Goal: Task Accomplishment & Management: Manage account settings

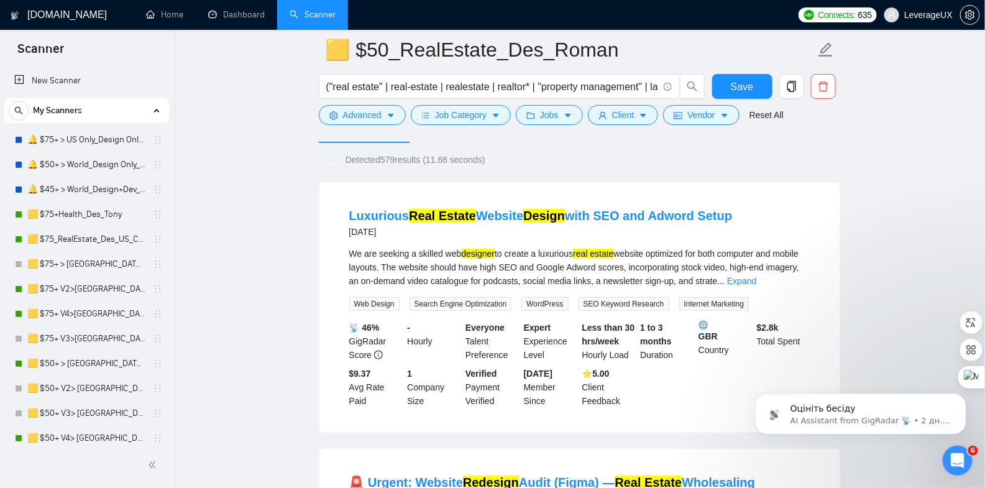
scroll to position [60, 0]
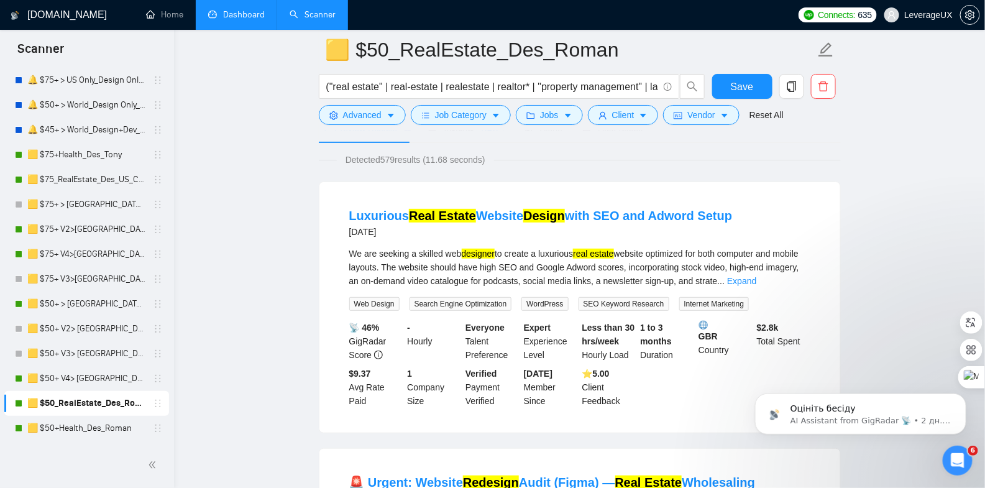
click at [235, 19] on link "Dashboard" at bounding box center [236, 14] width 57 height 11
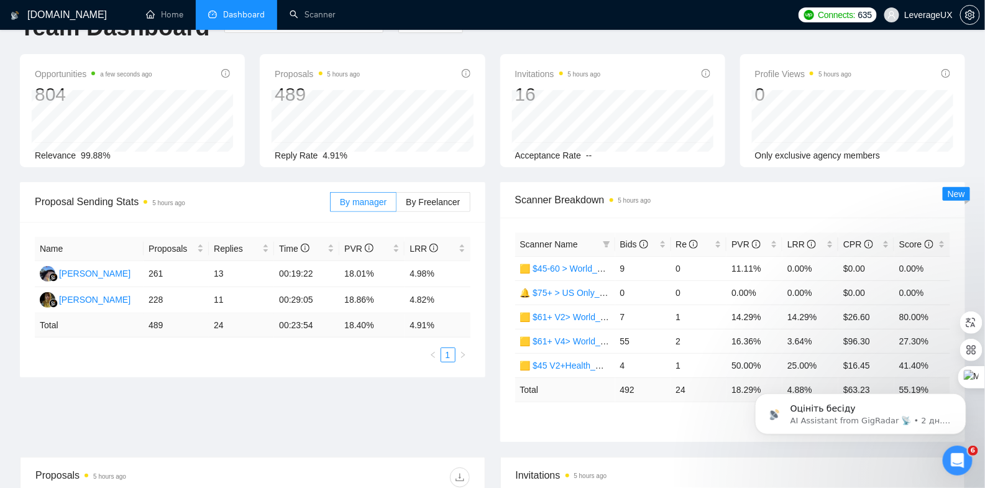
scroll to position [38, 0]
click at [441, 199] on span "By Freelancer" at bounding box center [433, 201] width 54 height 10
click at [396, 204] on input "By Freelancer" at bounding box center [396, 204] width 0 height 0
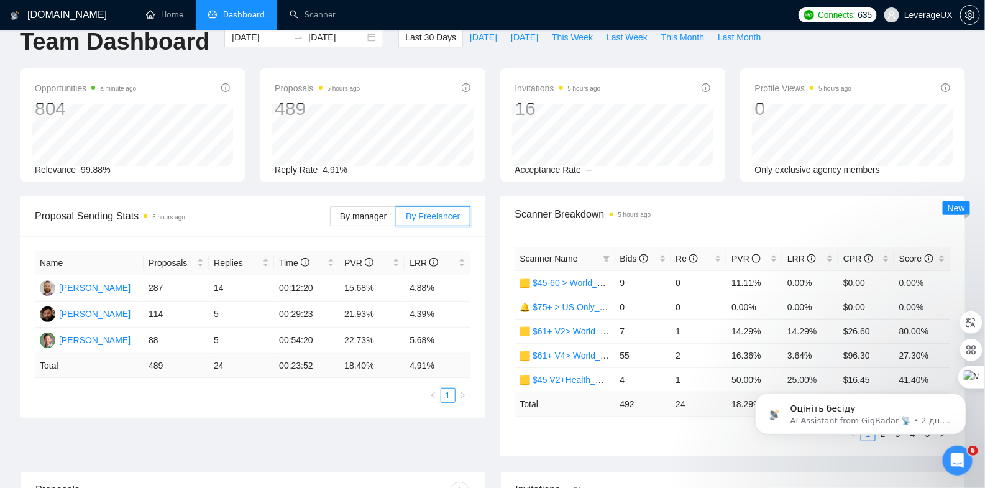
scroll to position [19, 0]
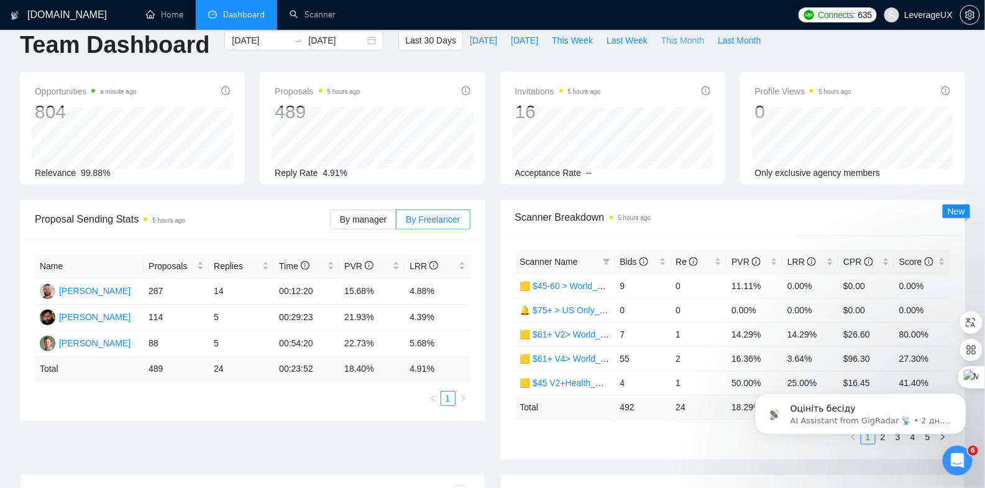
click at [692, 42] on span "This Month" at bounding box center [682, 41] width 43 height 14
type input "2025-10-01"
type input "2025-10-31"
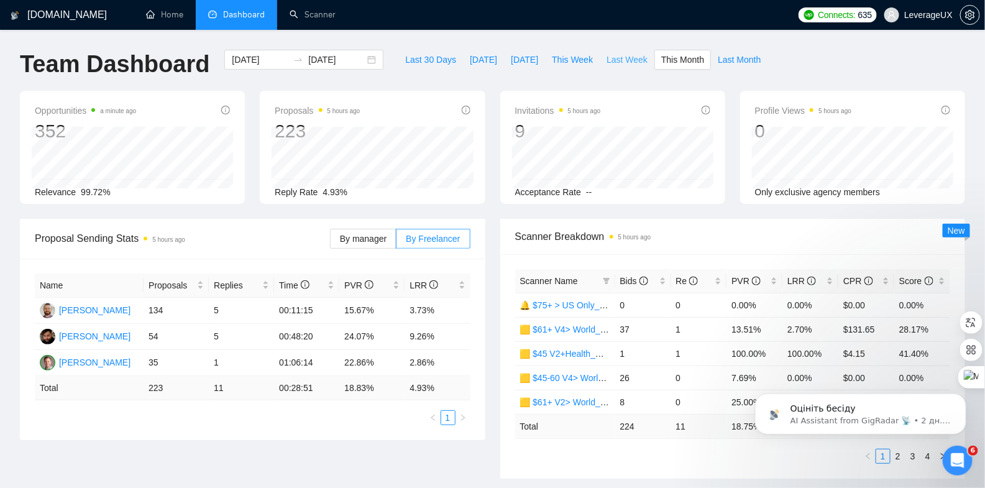
click at [614, 60] on span "Last Week" at bounding box center [626, 60] width 41 height 14
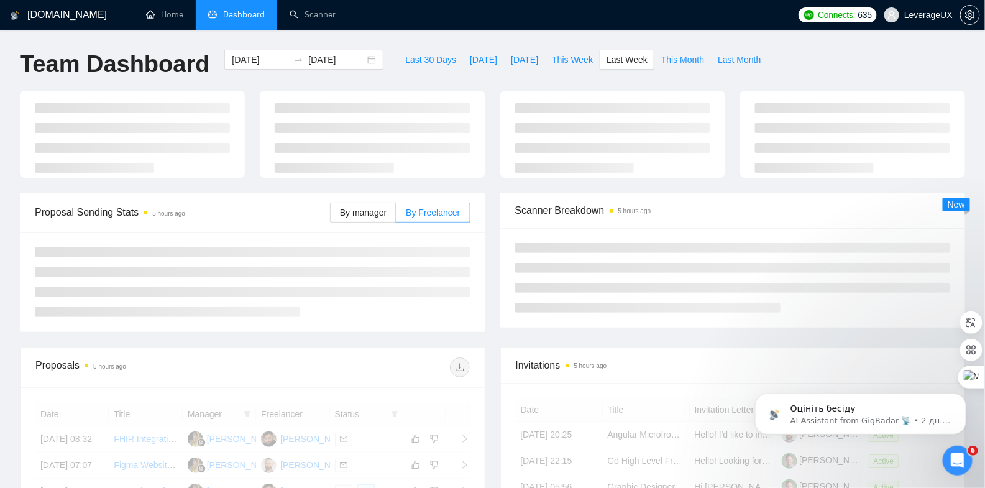
type input "2025-10-06"
type input "2025-10-12"
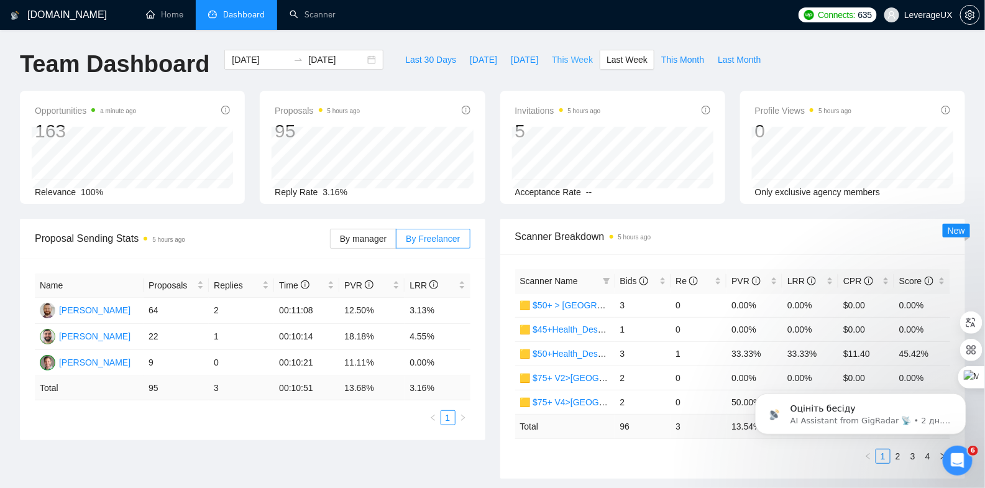
click at [557, 57] on span "This Week" at bounding box center [572, 60] width 41 height 14
type input "2025-10-13"
type input "2025-10-19"
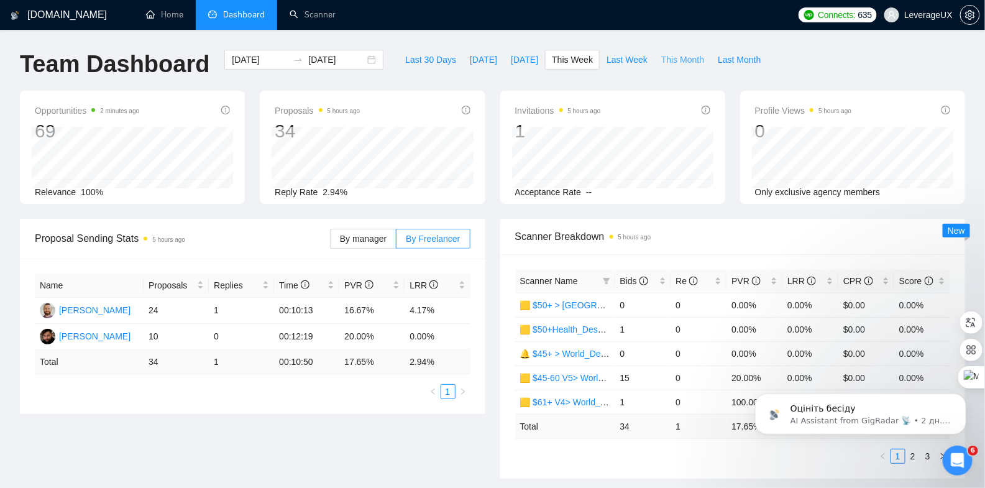
click at [694, 60] on span "This Month" at bounding box center [682, 60] width 43 height 14
type input "2025-10-01"
type input "2025-10-31"
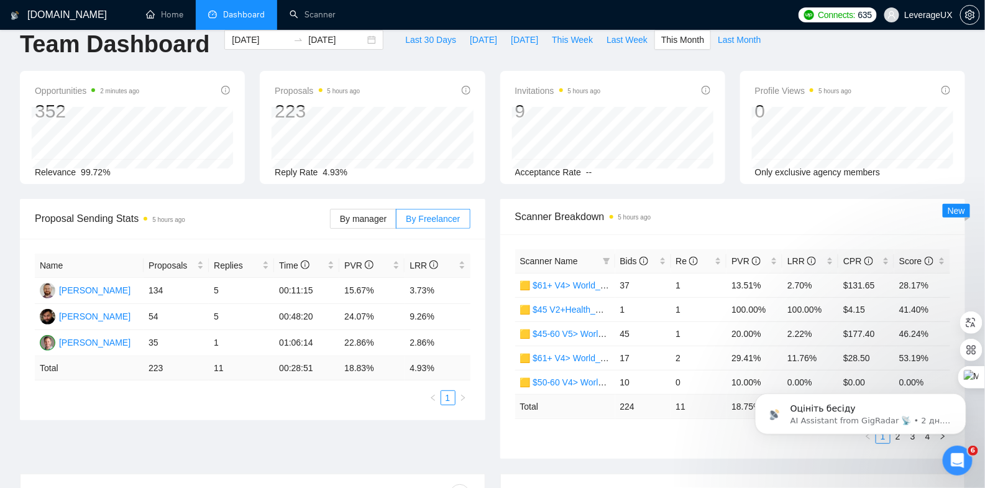
scroll to position [19, 0]
click at [565, 30] on button "This Week" at bounding box center [572, 40] width 55 height 20
type input "2025-10-13"
type input "2025-10-19"
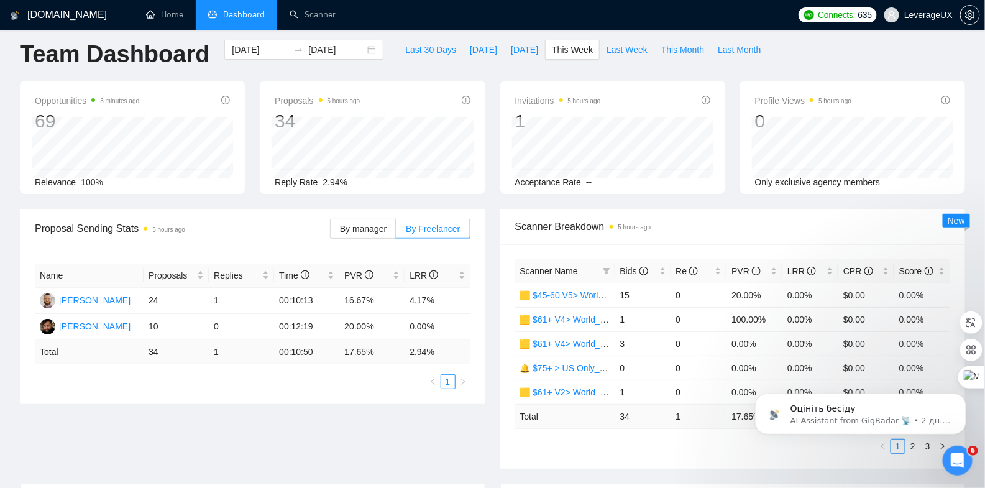
scroll to position [9, 0]
click at [689, 54] on span "This Month" at bounding box center [682, 51] width 43 height 14
type input "2025-10-01"
type input "2025-10-31"
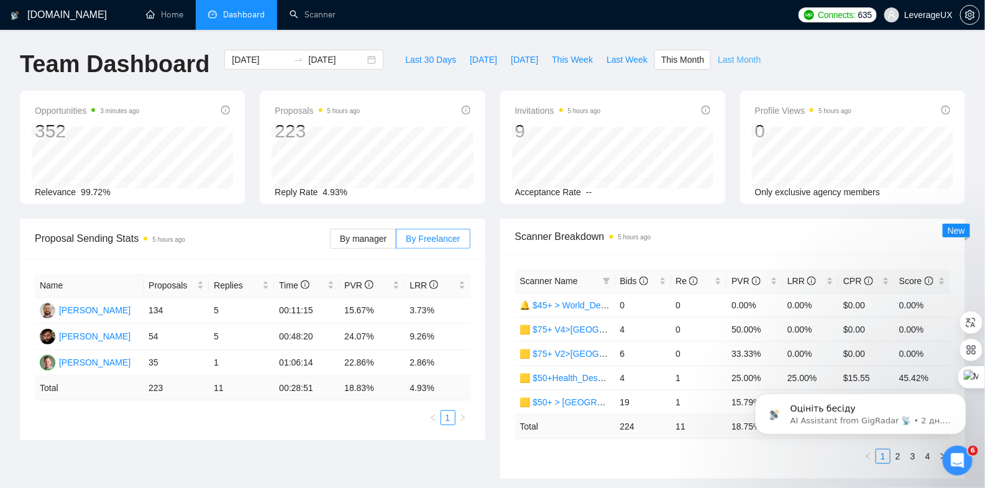
click at [741, 58] on span "Last Month" at bounding box center [739, 60] width 43 height 14
type input "2025-09-01"
type input "2025-09-30"
click at [578, 60] on span "This Week" at bounding box center [572, 60] width 41 height 14
type input "2025-10-13"
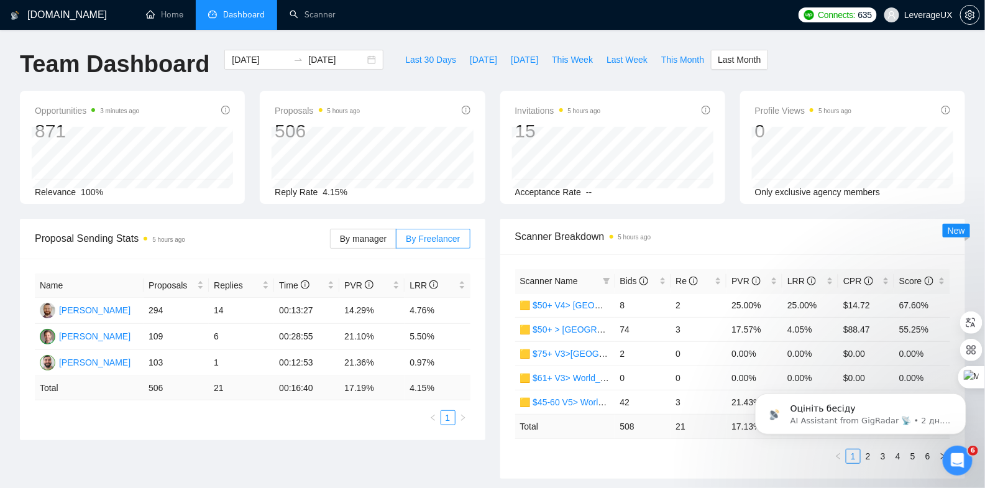
type input "2025-10-19"
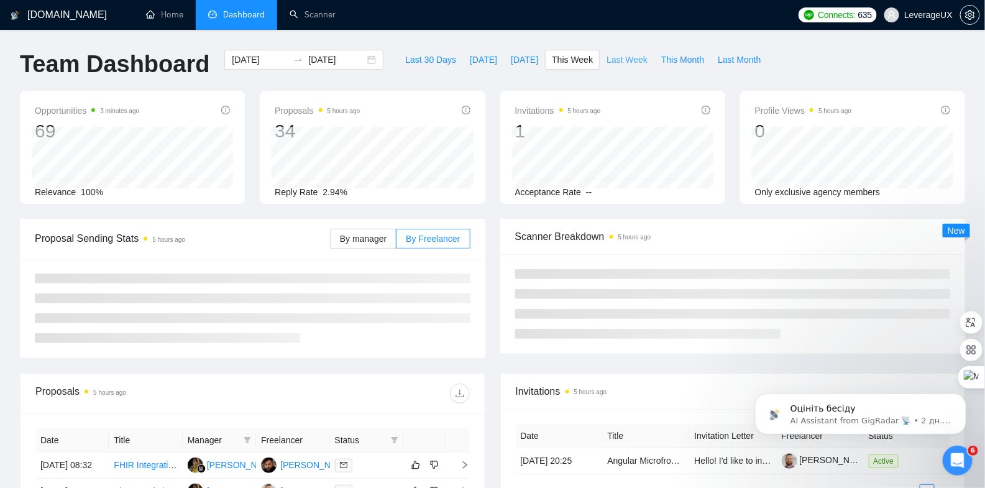
click at [619, 64] on span "Last Week" at bounding box center [626, 60] width 41 height 14
type input "2025-10-06"
type input "2025-10-12"
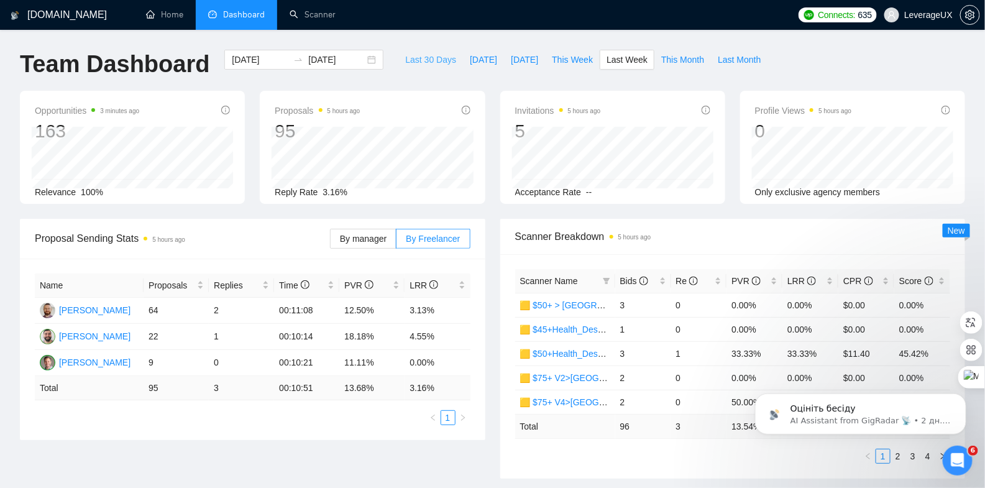
click at [416, 62] on span "Last 30 Days" at bounding box center [430, 60] width 51 height 14
type input "[DATE]"
click at [739, 60] on span "Last Month" at bounding box center [739, 60] width 43 height 14
type input "2025-09-01"
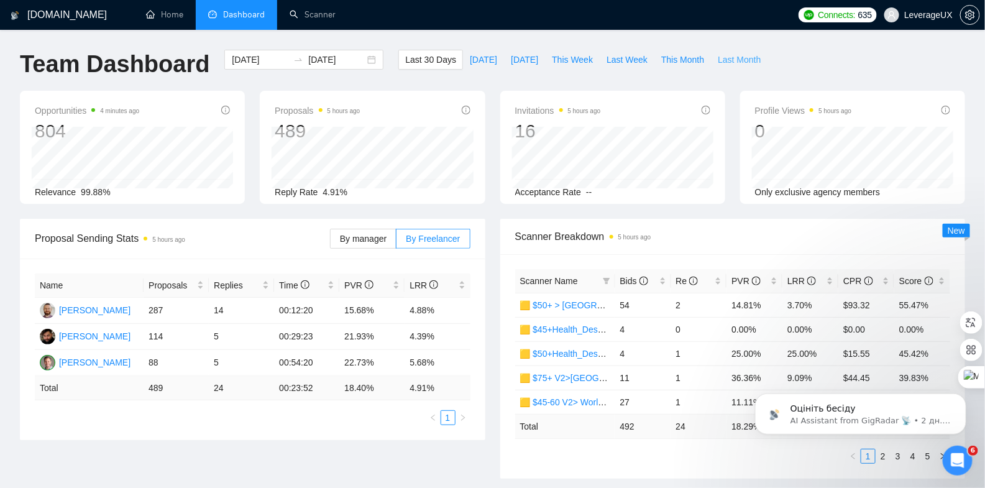
type input "2025-09-30"
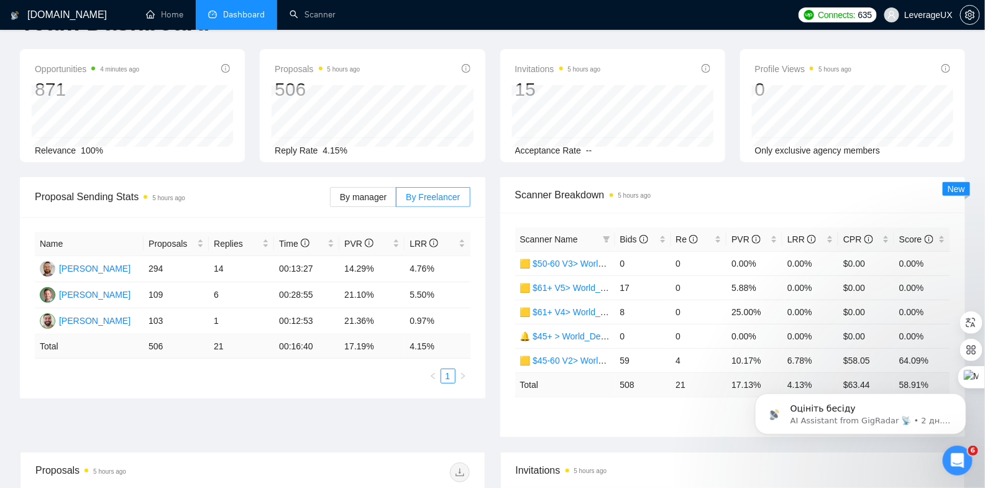
scroll to position [42, 0]
drag, startPoint x: 346, startPoint y: 295, endPoint x: 415, endPoint y: 293, distance: 69.0
click at [415, 293] on tr "Tony Vitali 109 6 00:28:55 21.10% 5.50%" at bounding box center [253, 294] width 436 height 26
drag, startPoint x: 354, startPoint y: 331, endPoint x: 361, endPoint y: 329, distance: 7.7
click at [354, 334] on td "17.19 %" at bounding box center [371, 346] width 65 height 24
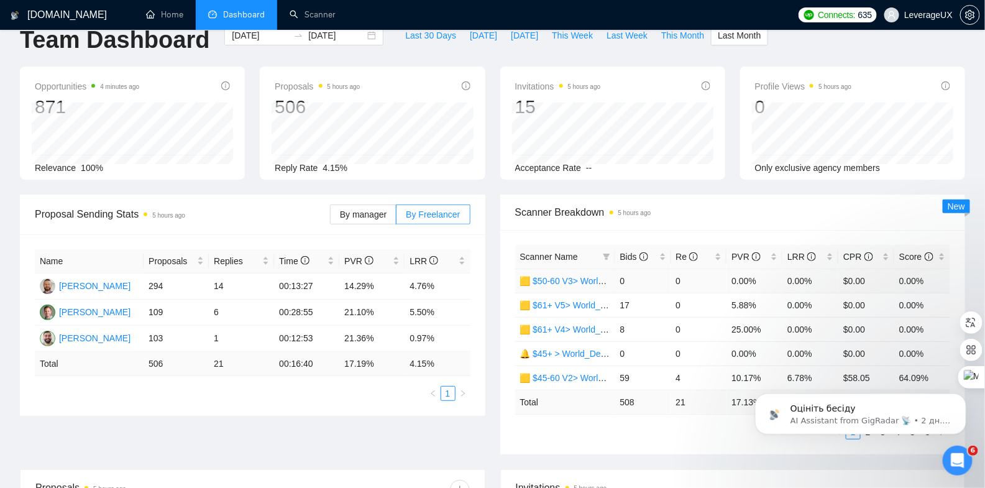
scroll to position [0, 0]
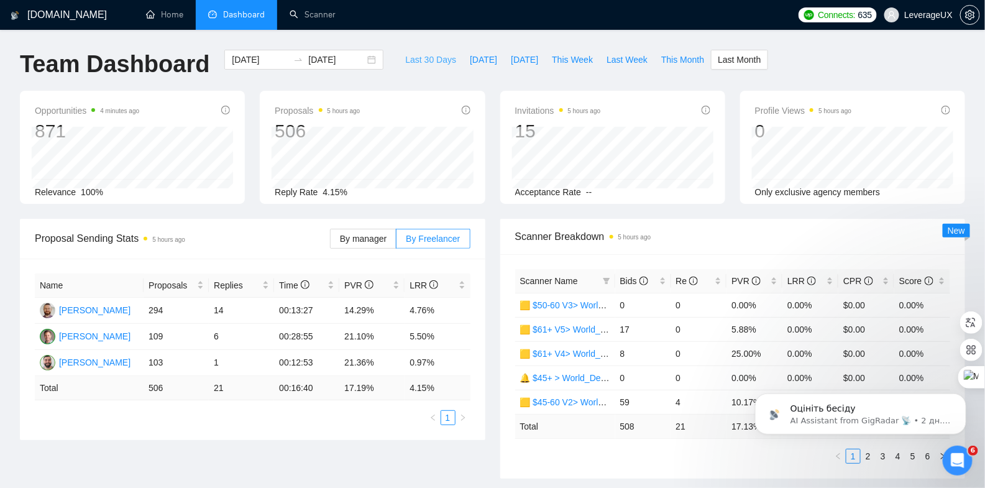
click at [416, 58] on span "Last 30 Days" at bounding box center [430, 60] width 51 height 14
type input "[DATE]"
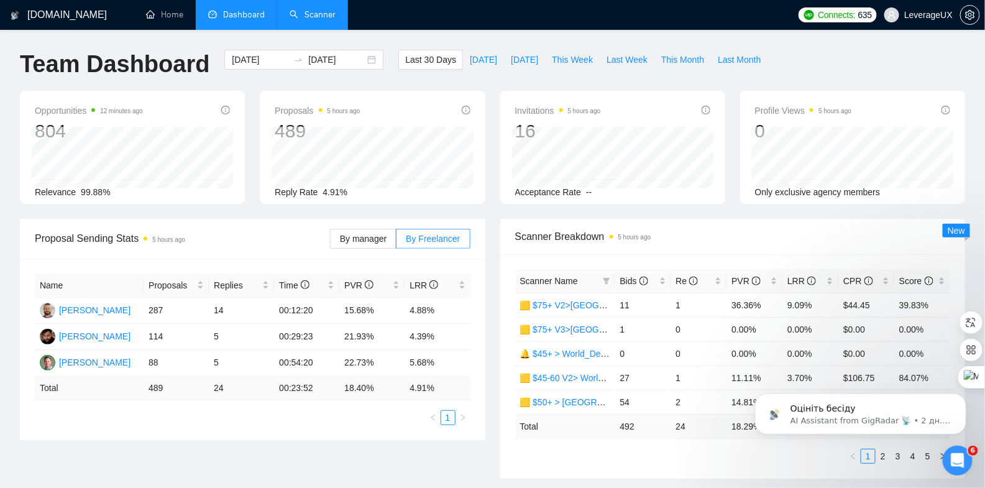
click at [322, 17] on link "Scanner" at bounding box center [313, 14] width 46 height 11
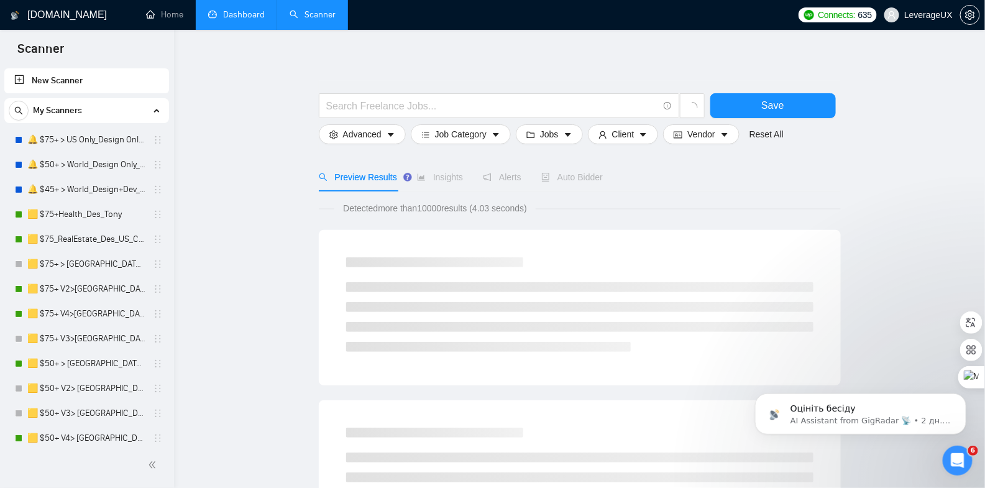
click at [235, 11] on link "Dashboard" at bounding box center [236, 14] width 57 height 11
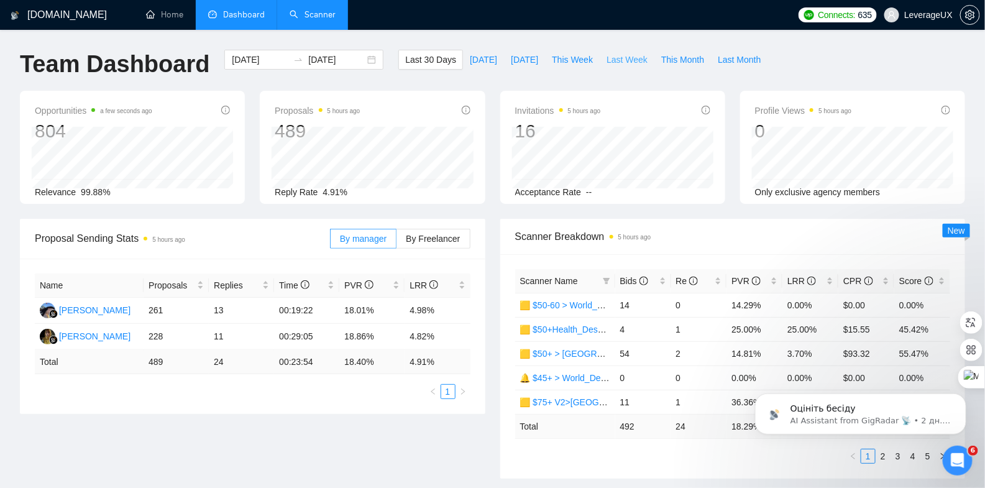
click at [619, 60] on span "Last Week" at bounding box center [626, 60] width 41 height 14
type input "2025-10-06"
type input "2025-10-12"
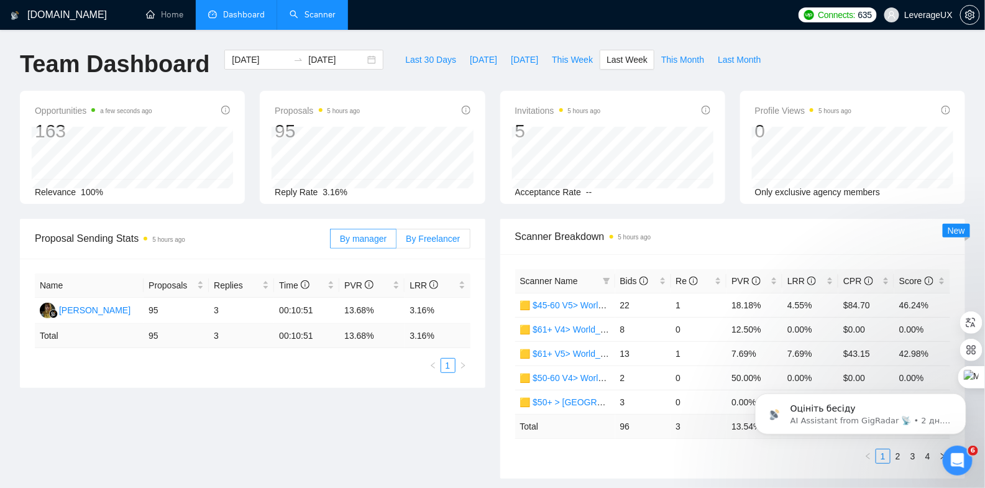
click at [431, 237] on span "By Freelancer" at bounding box center [433, 239] width 54 height 10
click at [396, 242] on input "By Freelancer" at bounding box center [396, 242] width 0 height 0
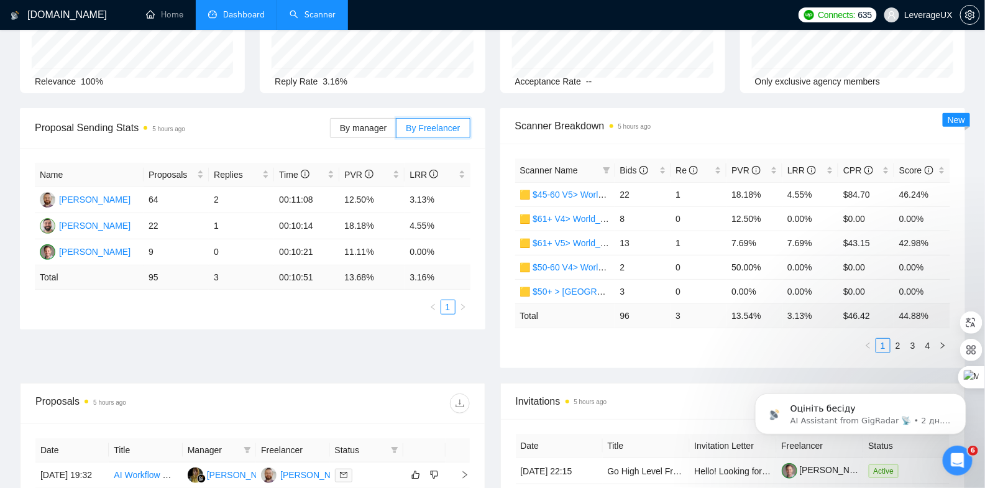
scroll to position [162, 0]
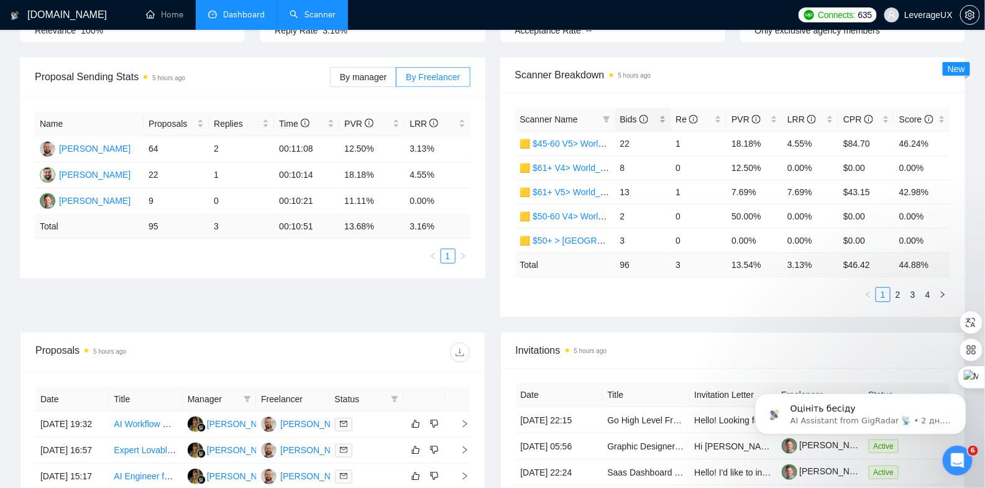
click at [631, 119] on span "Bids" at bounding box center [634, 119] width 28 height 10
click at [630, 119] on span "Bids" at bounding box center [634, 119] width 28 height 10
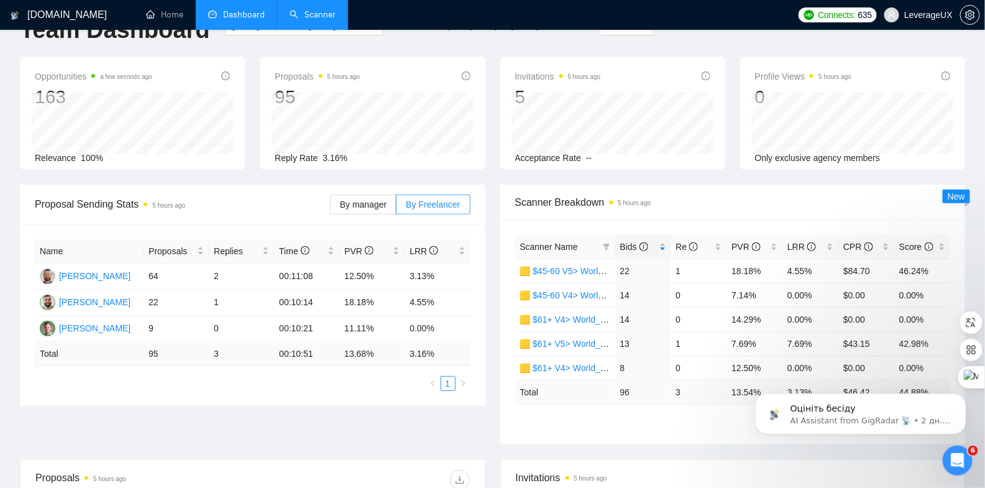
scroll to position [0, 0]
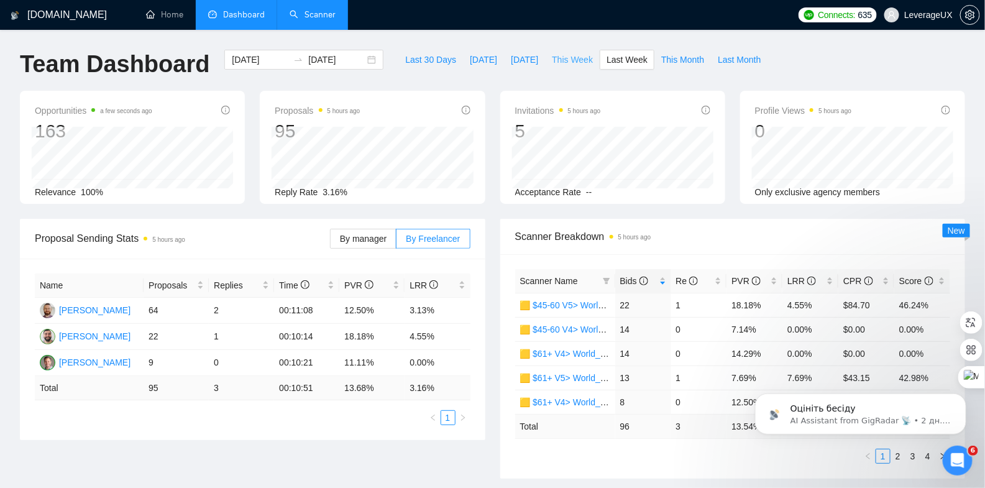
click at [571, 65] on span "This Week" at bounding box center [572, 60] width 41 height 14
type input "2025-10-13"
type input "2025-10-19"
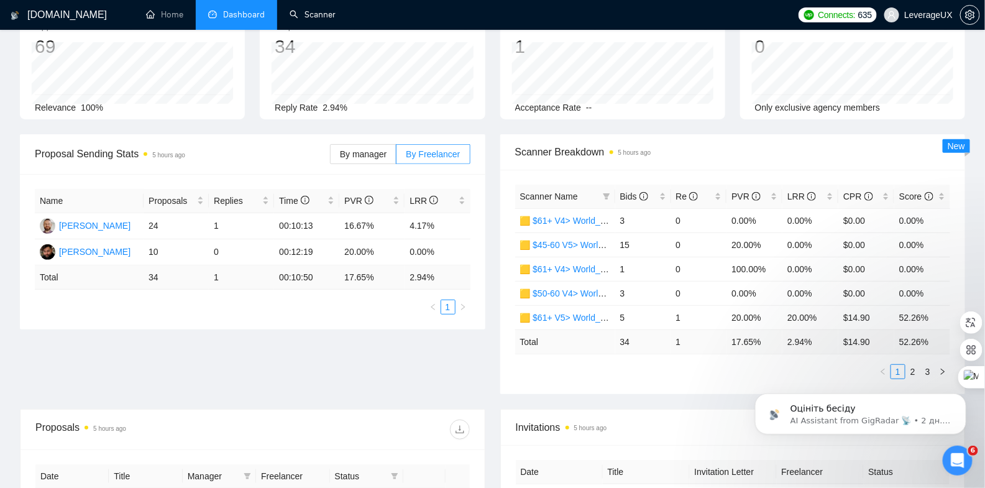
scroll to position [85, 0]
click at [909, 370] on div "Оцініть бесіду AI Assistant from GigRadar 📡 • 2 дн. тому" at bounding box center [860, 355] width 229 height 155
click at [905, 366] on div "Оцініть бесіду AI Assistant from GigRadar 📡 • 2 дн. тому" at bounding box center [860, 355] width 229 height 155
click at [908, 370] on div "Оцініть бесіду AI Assistant from GigRadar 📡 • 2 дн. тому" at bounding box center [860, 355] width 229 height 155
click at [905, 367] on div "Оцініть бесіду AI Assistant from GigRadar 📡 • 2 дн. тому" at bounding box center [860, 355] width 229 height 155
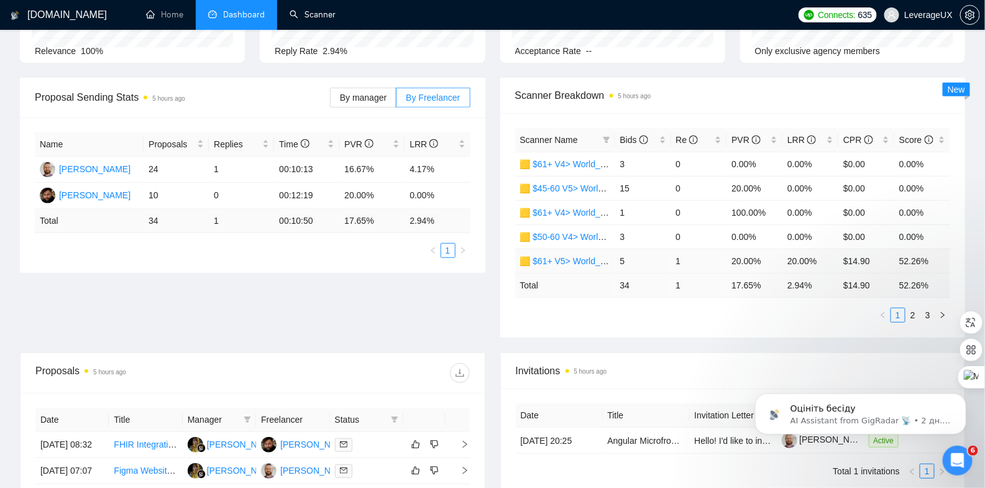
scroll to position [143, 0]
click at [913, 311] on link "2" at bounding box center [913, 313] width 14 height 14
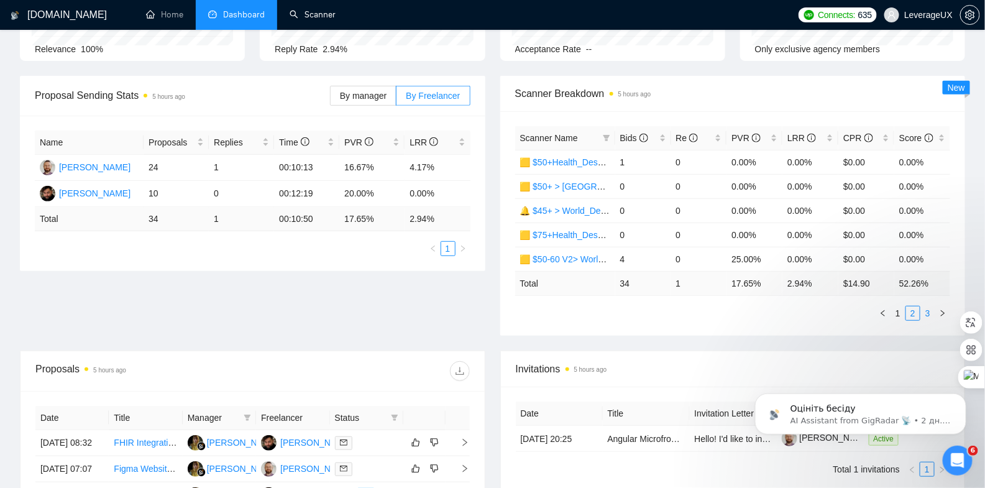
click at [928, 311] on link "3" at bounding box center [928, 313] width 14 height 14
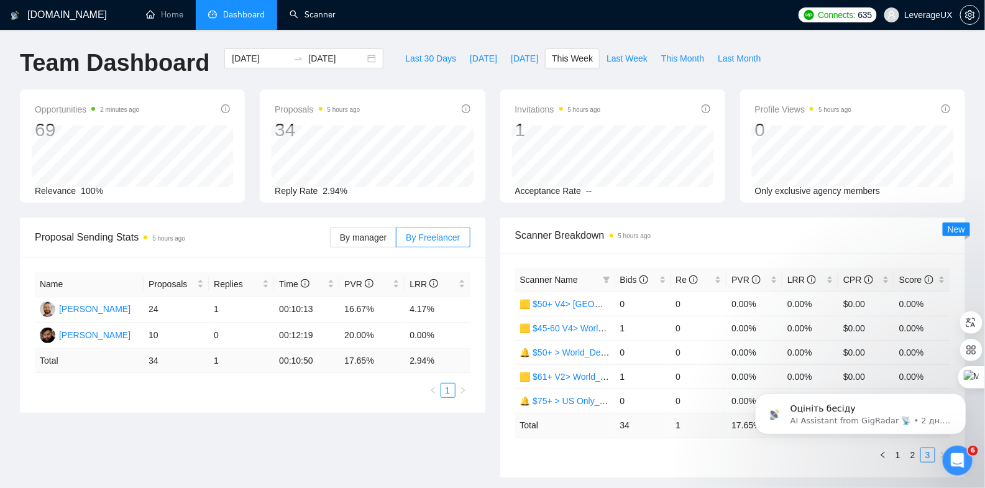
scroll to position [0, 0]
click at [215, 14] on icon "dashboard" at bounding box center [212, 14] width 9 height 9
click at [683, 56] on span "This Month" at bounding box center [682, 60] width 43 height 14
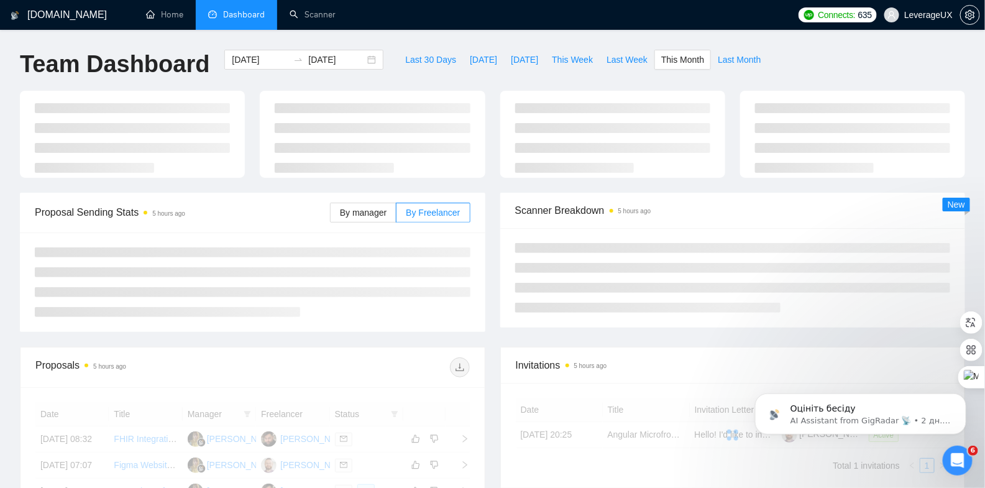
type input "2025-10-01"
type input "2025-10-31"
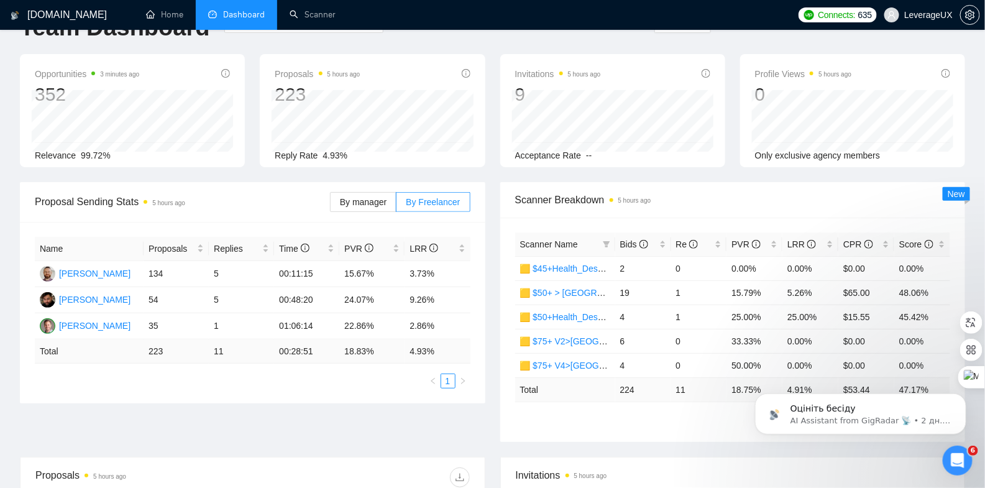
scroll to position [37, 0]
click at [648, 239] on icon "info-circle" at bounding box center [643, 243] width 9 height 9
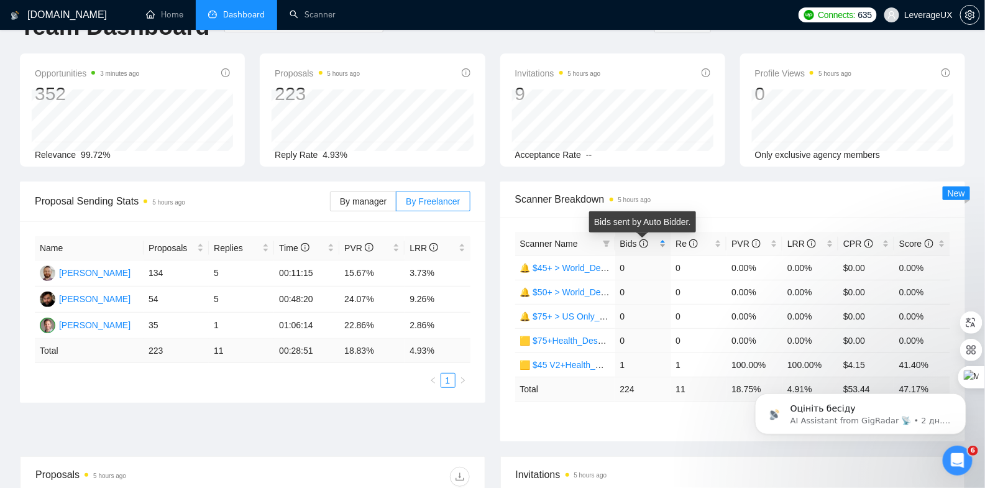
click at [644, 239] on icon "info-circle" at bounding box center [643, 243] width 9 height 9
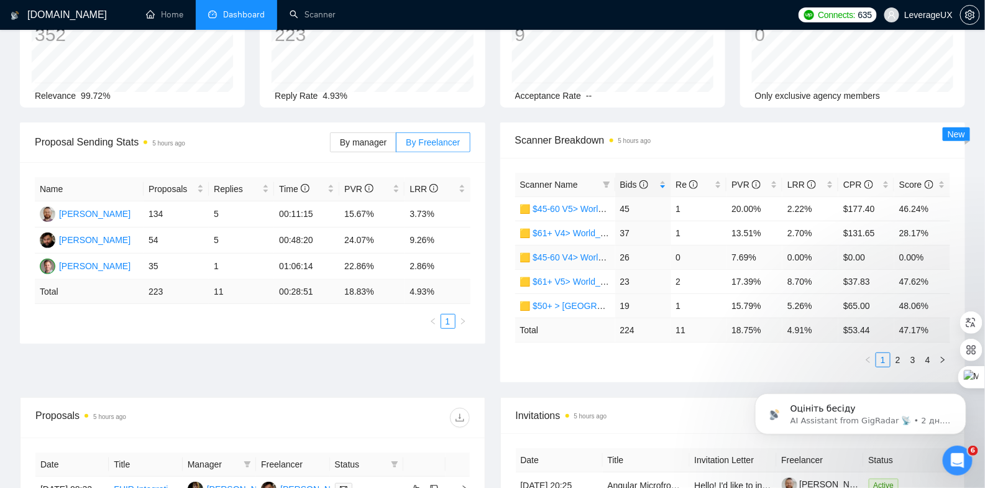
scroll to position [76, 0]
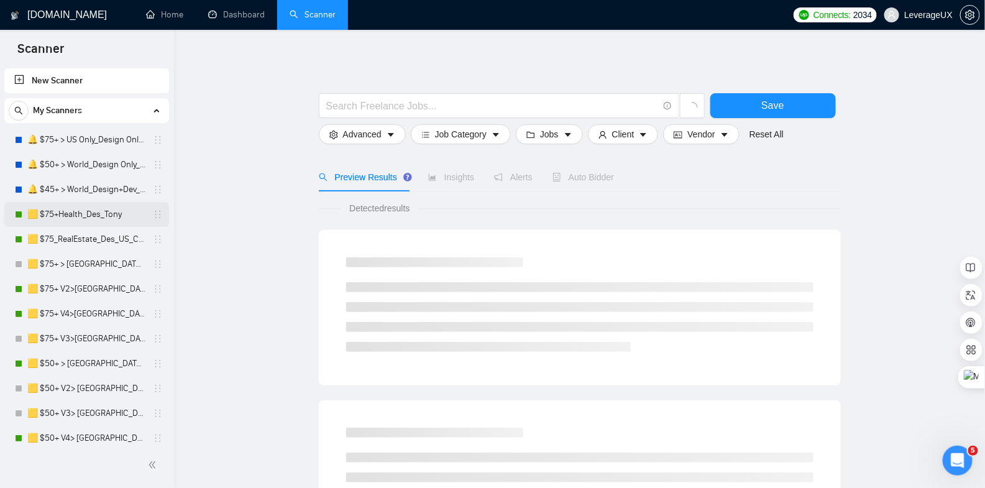
click at [111, 212] on link "🟨 $75+Health_Des_Tony" at bounding box center [86, 214] width 118 height 25
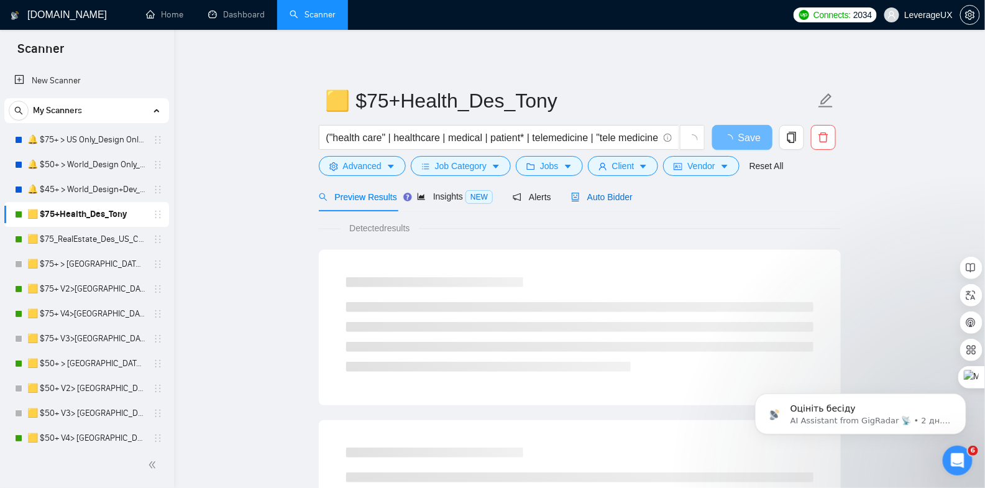
drag, startPoint x: 614, startPoint y: 199, endPoint x: 349, endPoint y: 186, distance: 266.2
click at [614, 199] on span "Auto Bidder" at bounding box center [602, 197] width 62 height 10
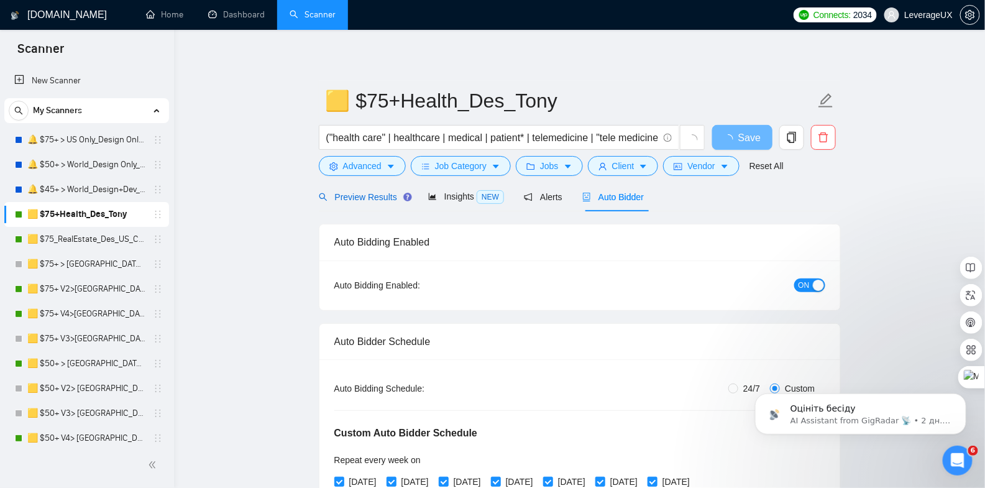
click at [353, 196] on span "Preview Results" at bounding box center [363, 197] width 89 height 10
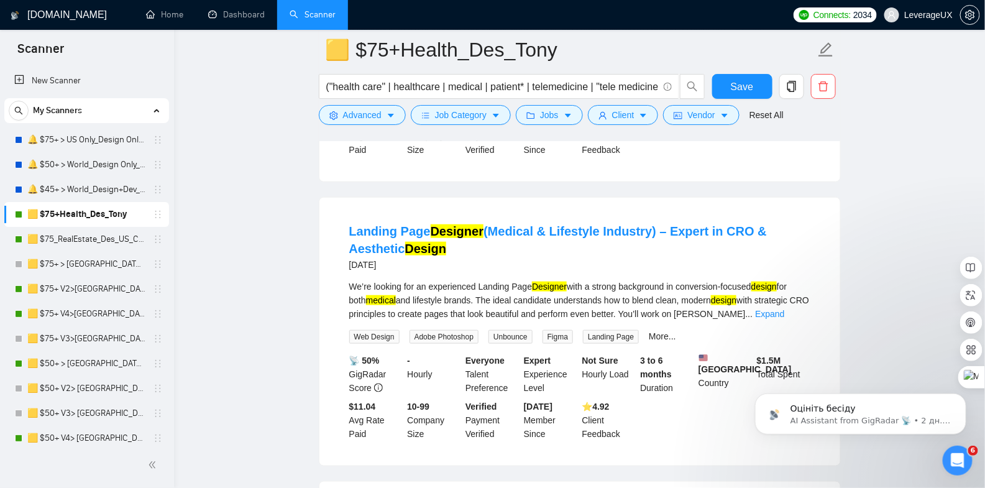
scroll to position [332, 0]
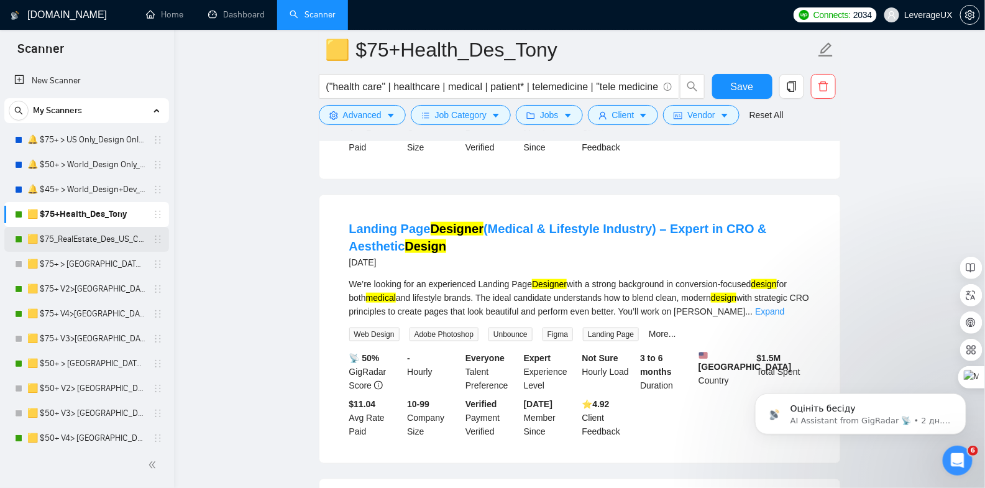
click at [74, 243] on link "🟨 $75_RealEstate_Des_US_Canada_Tony" at bounding box center [86, 239] width 118 height 25
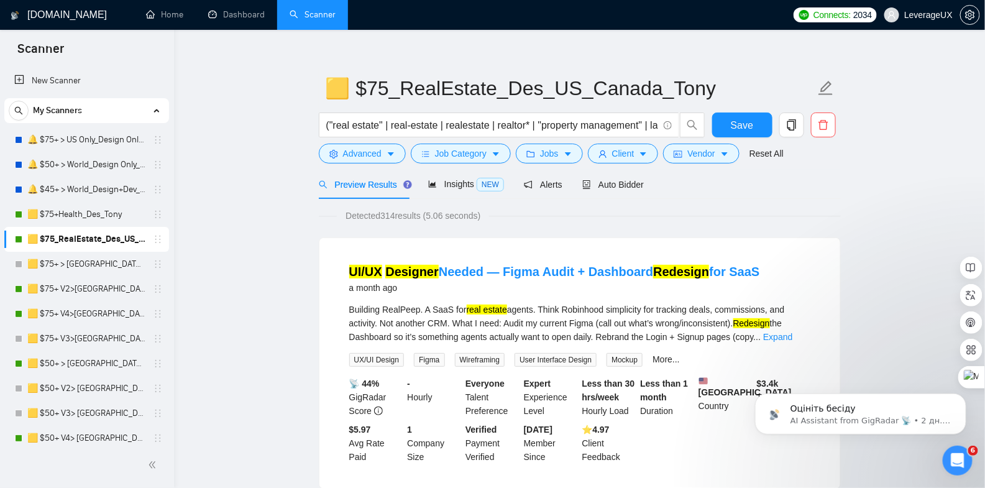
scroll to position [14, 0]
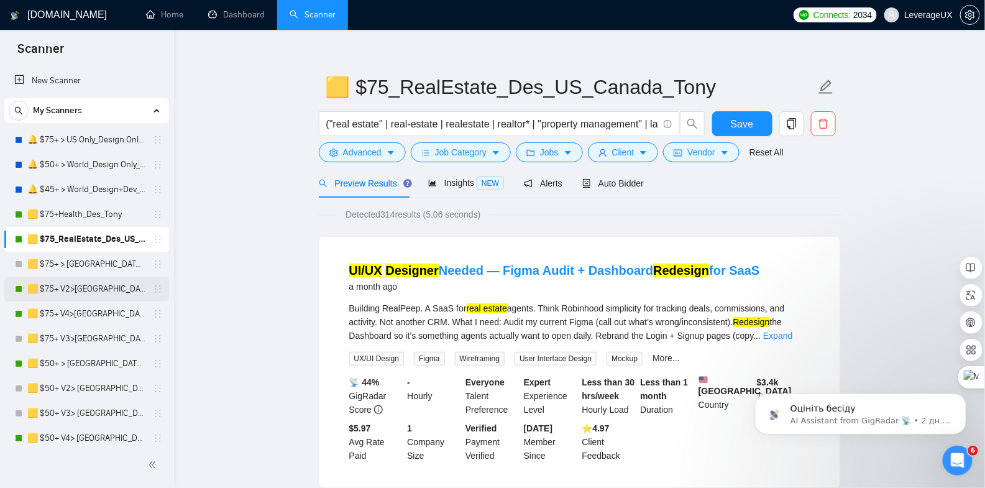
click at [79, 290] on link "🟨 $75+ V2>US+Canada_Design Only_Tony-UX/UI_General" at bounding box center [86, 288] width 118 height 25
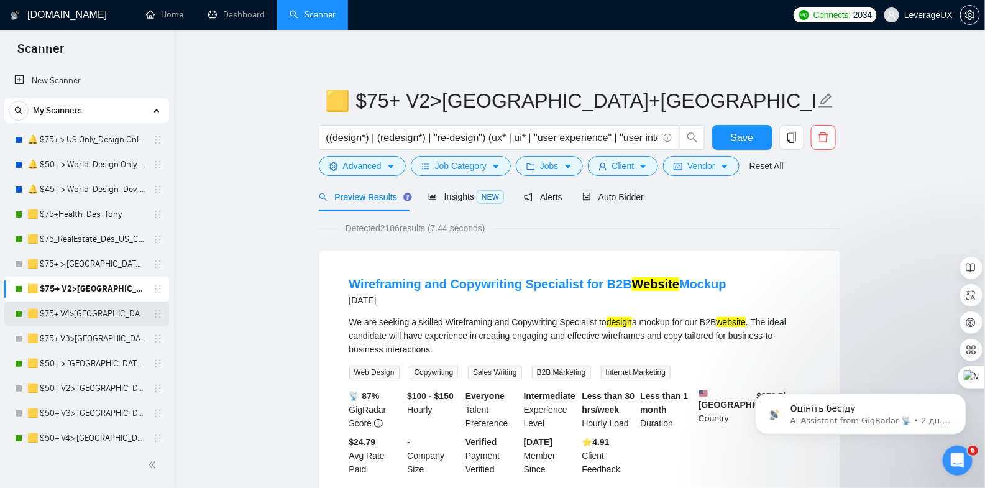
click at [103, 316] on link "🟨 $75+ V4>US+Canada_Design Only_Tony-UX/UI_General" at bounding box center [86, 313] width 118 height 25
click at [99, 366] on link "🟨 $50+ > US+Canada_Design Only_Tony-UX/UI_General" at bounding box center [86, 363] width 118 height 25
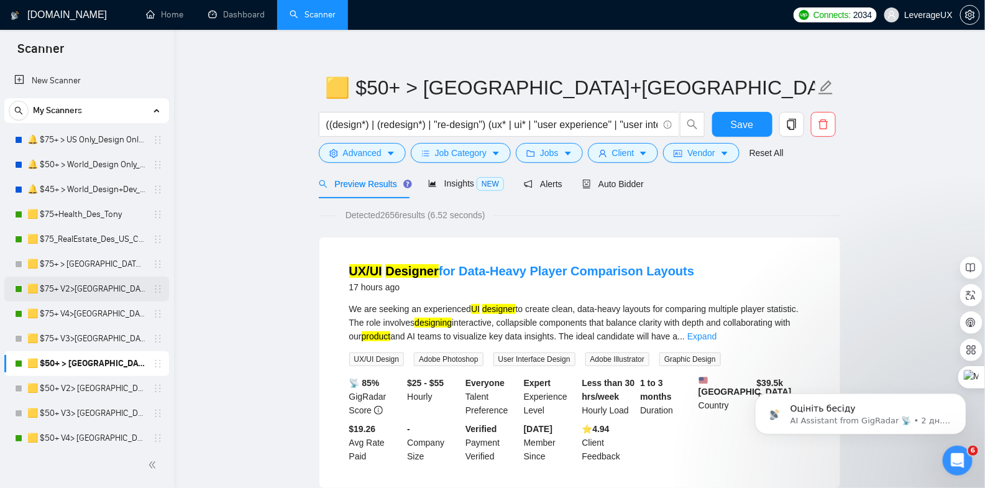
scroll to position [42, 0]
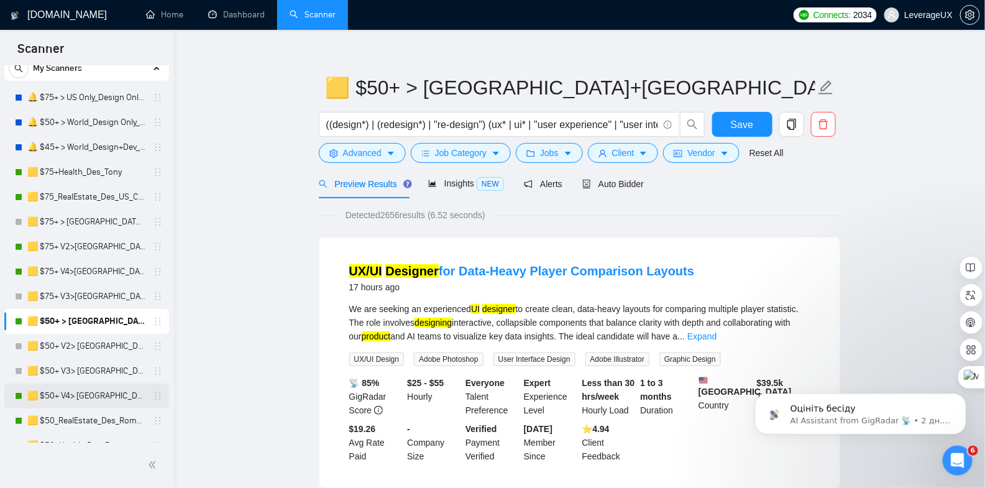
click at [110, 399] on link "🟨 $50+ V4> US+Canada_Design Only_Tony-UX/UI_General" at bounding box center [86, 395] width 118 height 25
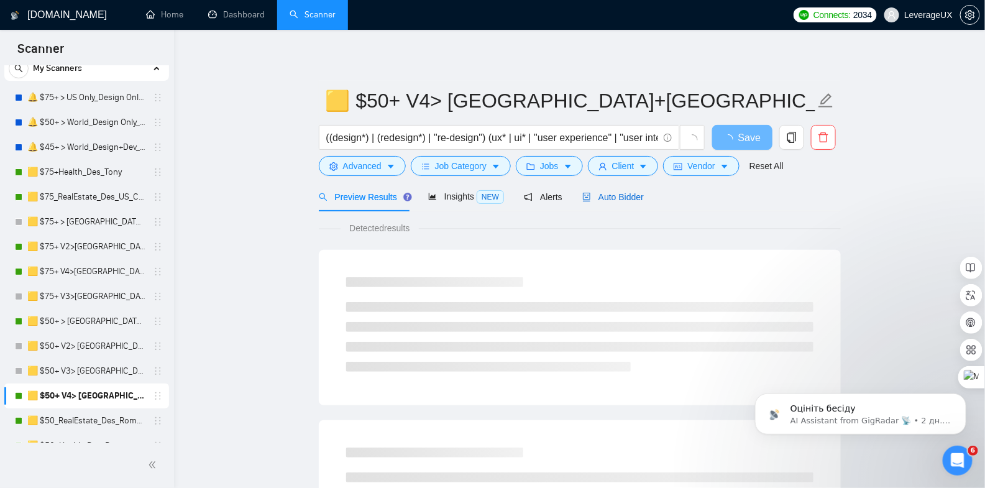
drag, startPoint x: 628, startPoint y: 196, endPoint x: 222, endPoint y: 243, distance: 409.0
click at [629, 196] on span "Auto Bidder" at bounding box center [613, 197] width 62 height 10
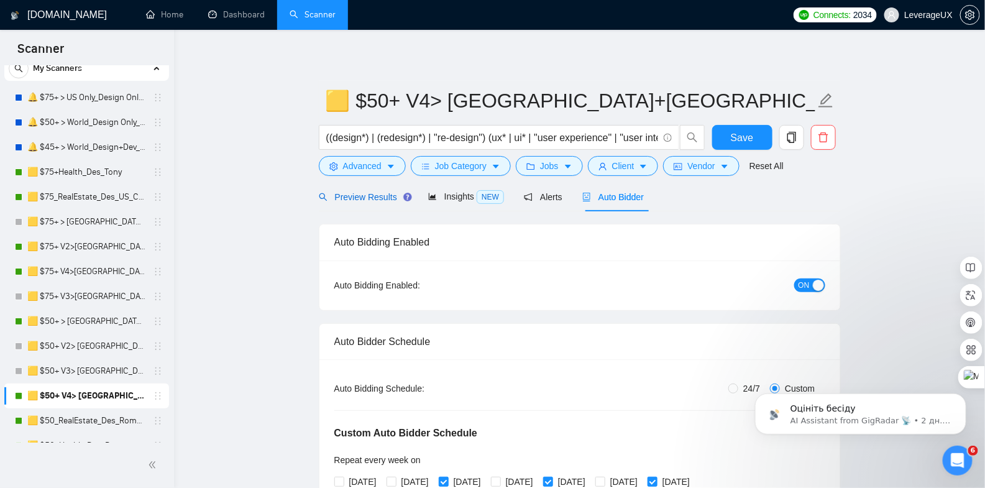
drag, startPoint x: 336, startPoint y: 199, endPoint x: 279, endPoint y: 227, distance: 63.9
click at [337, 199] on span "Preview Results" at bounding box center [363, 197] width 89 height 10
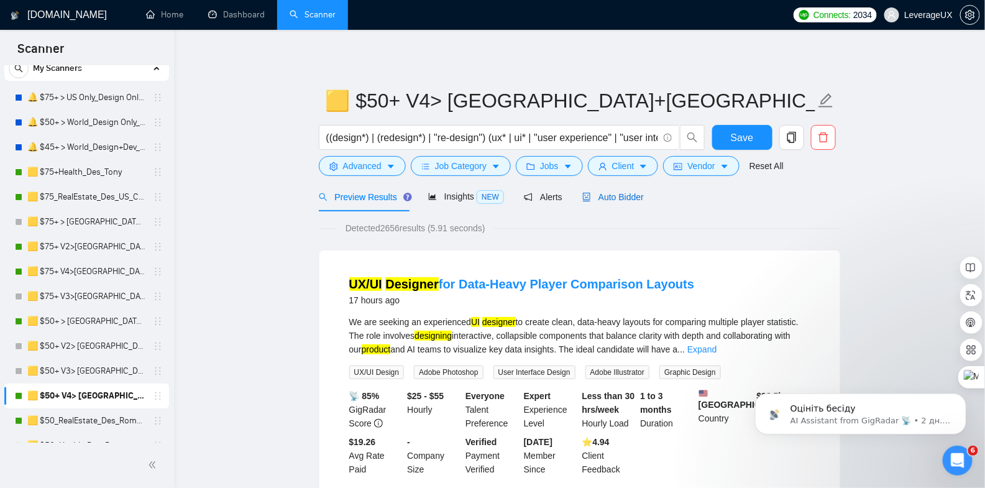
click at [619, 198] on span "Auto Bidder" at bounding box center [613, 197] width 62 height 10
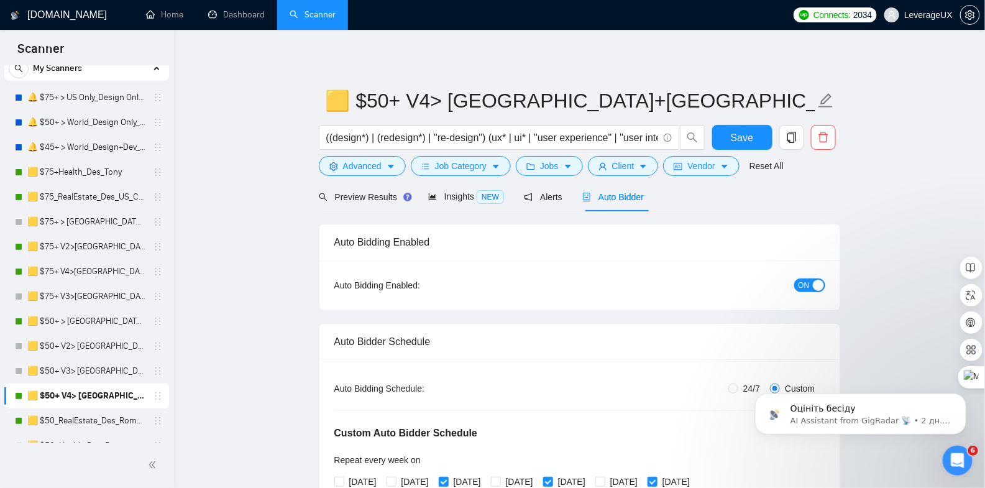
click at [804, 285] on span "ON" at bounding box center [803, 285] width 11 height 14
click at [741, 144] on span "Save" at bounding box center [742, 138] width 22 height 16
click at [119, 326] on link "🟨 $50+ > US+Canada_Design Only_Tony-UX/UI_General" at bounding box center [86, 321] width 118 height 25
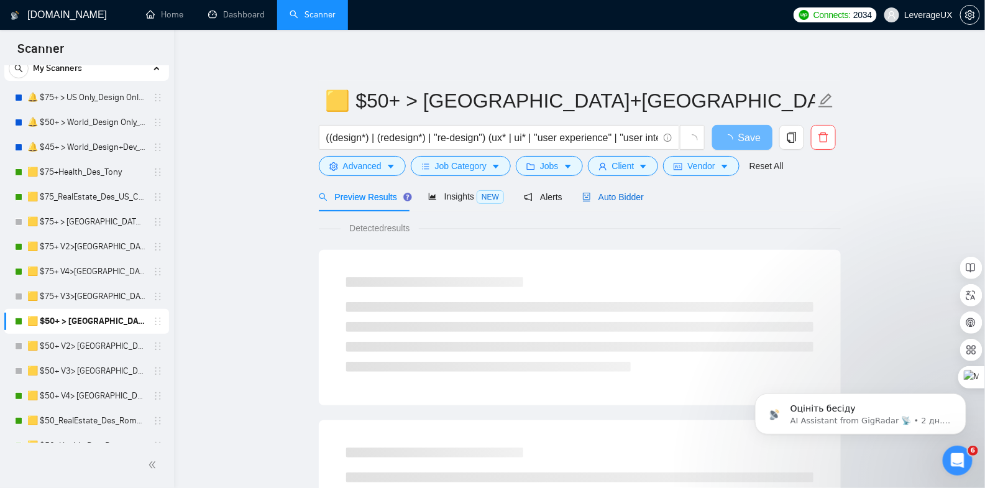
click at [631, 196] on span "Auto Bidder" at bounding box center [613, 197] width 62 height 10
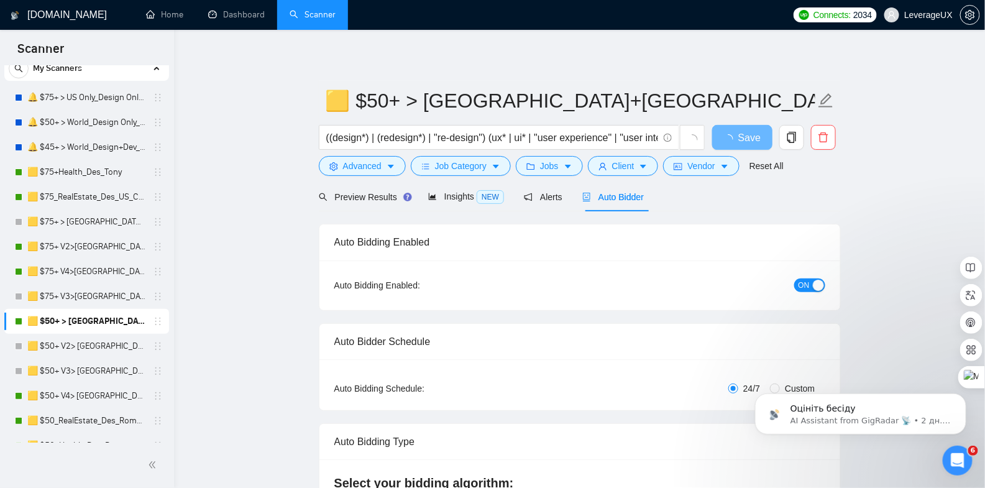
radio input "false"
radio input "true"
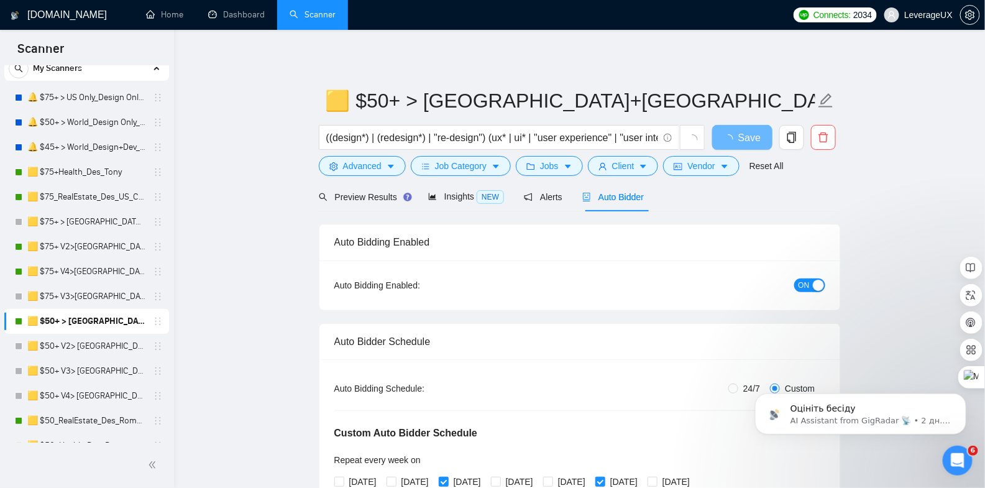
click at [800, 285] on span "ON" at bounding box center [803, 285] width 11 height 14
click at [729, 132] on button "Save" at bounding box center [742, 137] width 60 height 25
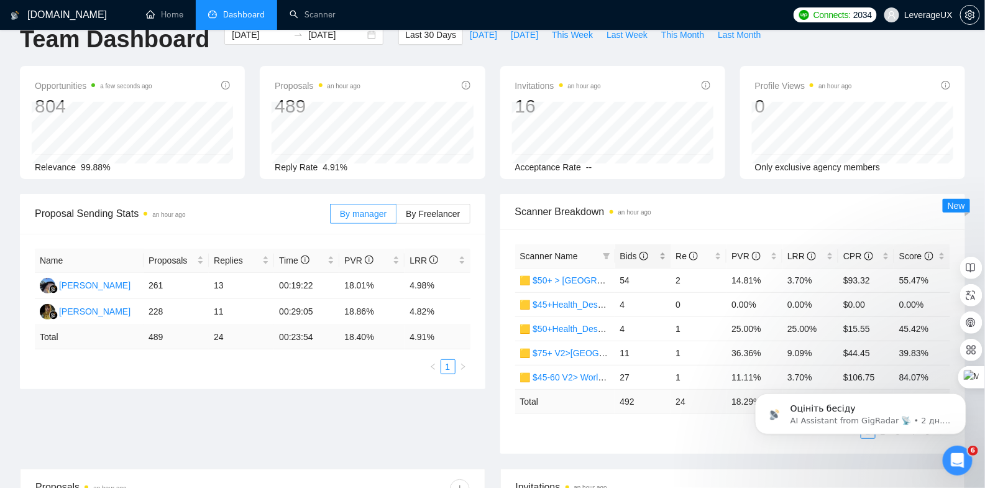
scroll to position [27, 0]
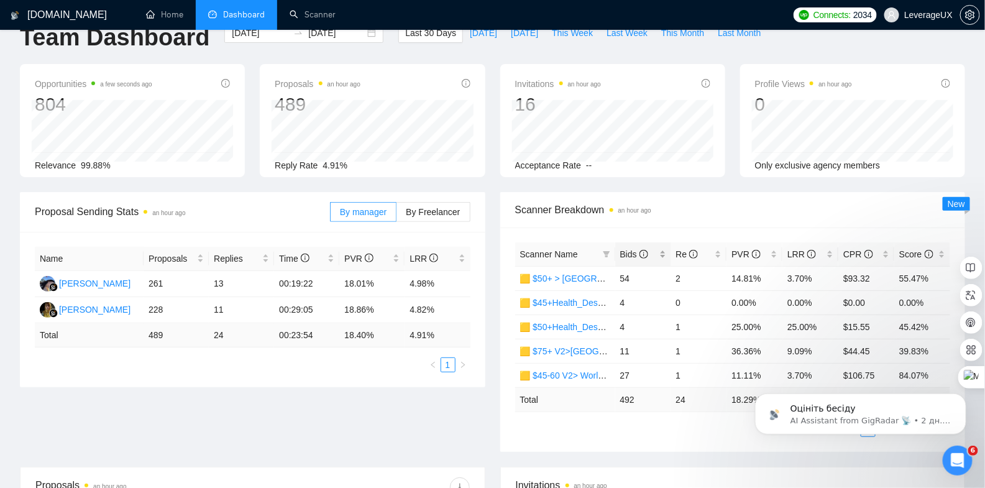
click at [627, 247] on span "Bids" at bounding box center [638, 254] width 37 height 14
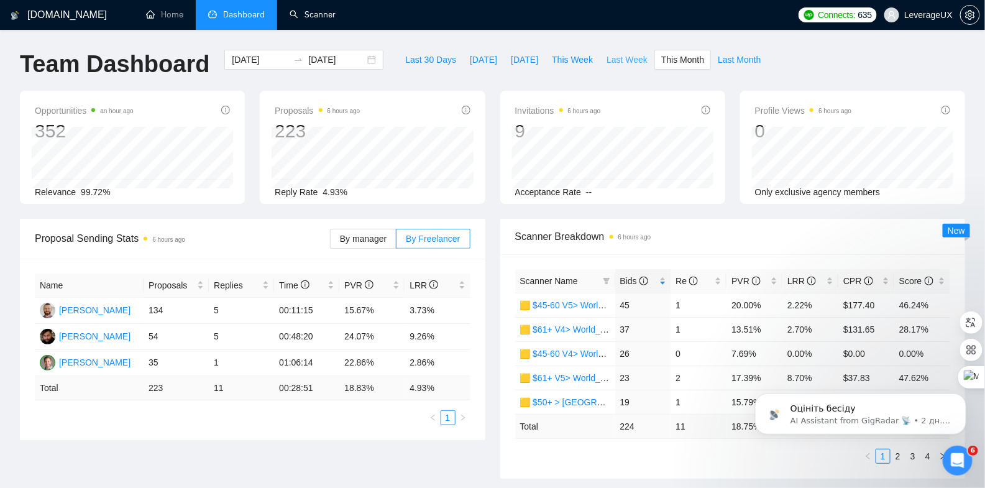
click at [603, 59] on button "Last Week" at bounding box center [627, 60] width 55 height 20
type input "2025-10-06"
type input "2025-10-12"
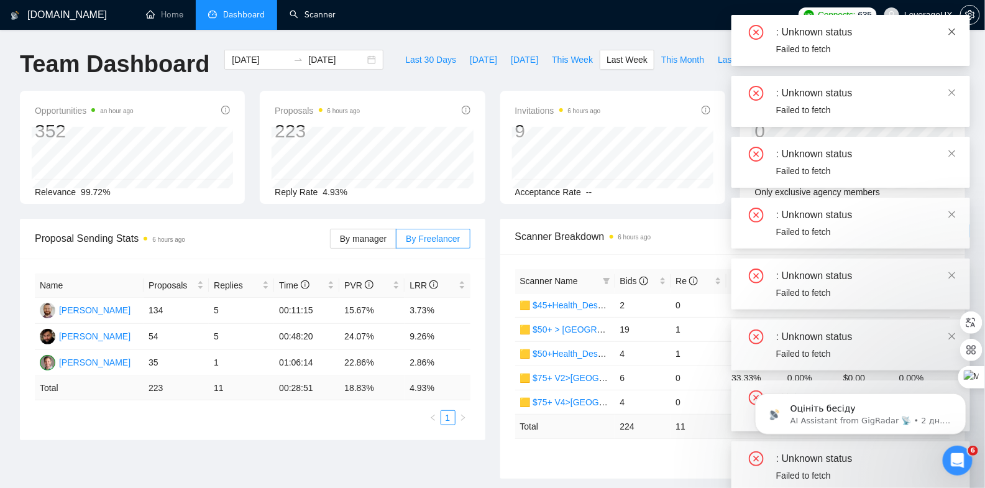
click at [954, 30] on icon "close" at bounding box center [952, 31] width 9 height 9
click at [950, 25] on link at bounding box center [952, 32] width 9 height 14
click at [951, 32] on icon "close" at bounding box center [952, 31] width 9 height 9
click at [952, 32] on icon "close" at bounding box center [952, 31] width 7 height 7
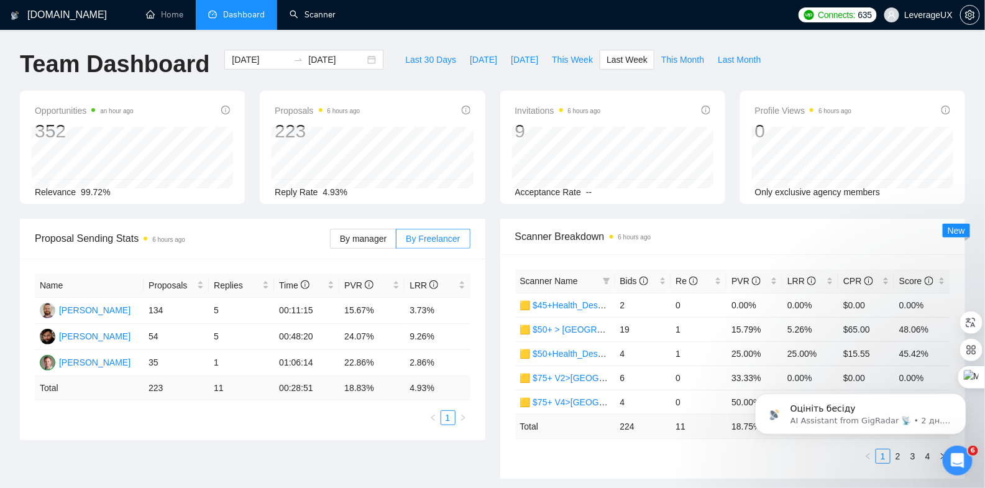
click at [921, 42] on div "GigRadar.io Home Dashboard Scanner Connects: 635 LeverageUX Team Dashboard 2025…" at bounding box center [492, 492] width 985 height 985
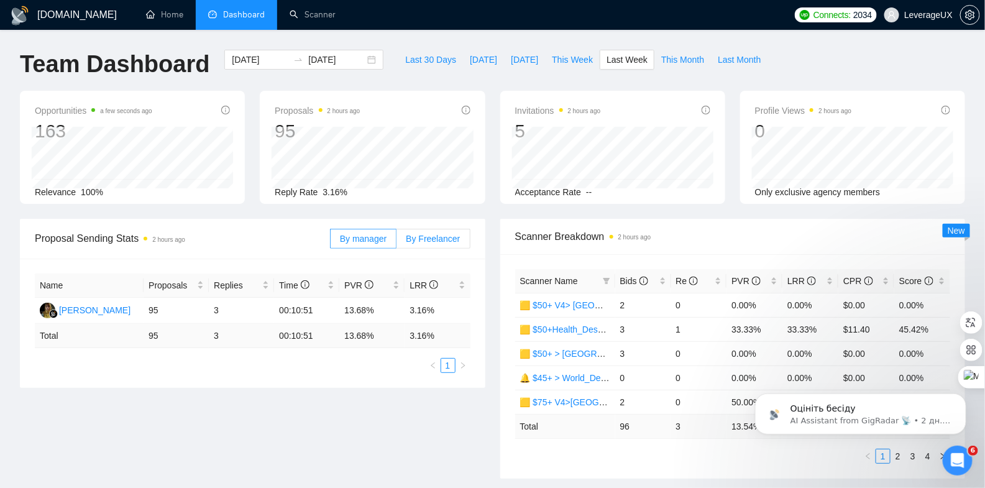
click at [442, 232] on label "By Freelancer" at bounding box center [432, 239] width 73 height 20
click at [396, 242] on input "By Freelancer" at bounding box center [396, 242] width 0 height 0
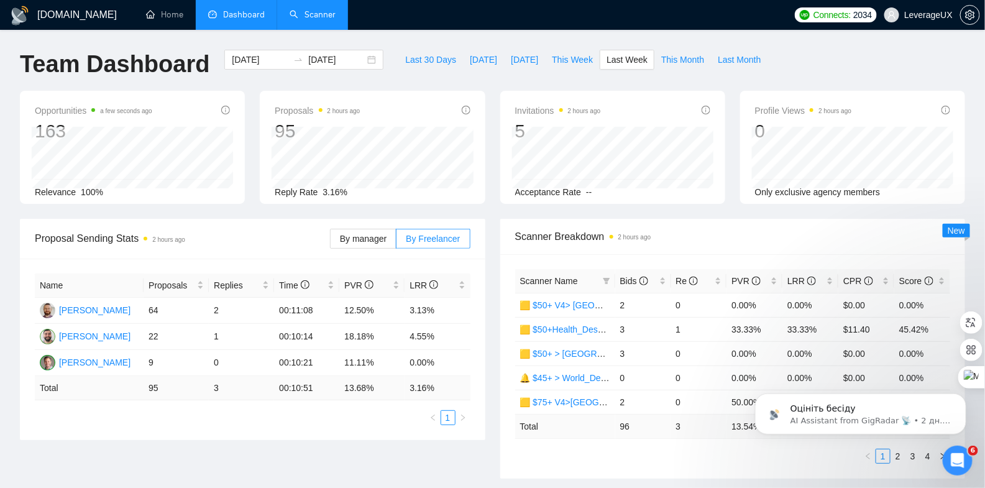
click at [314, 20] on link "Scanner" at bounding box center [313, 14] width 46 height 11
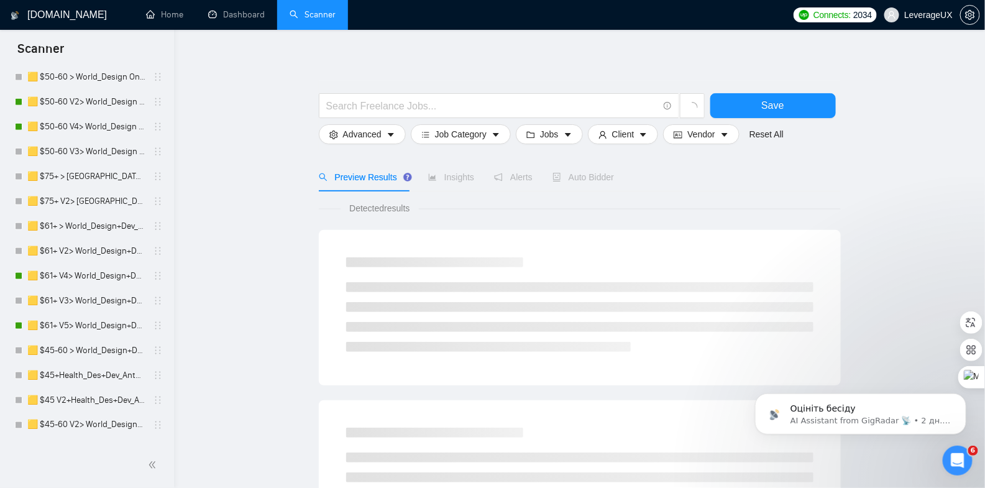
scroll to position [685, 0]
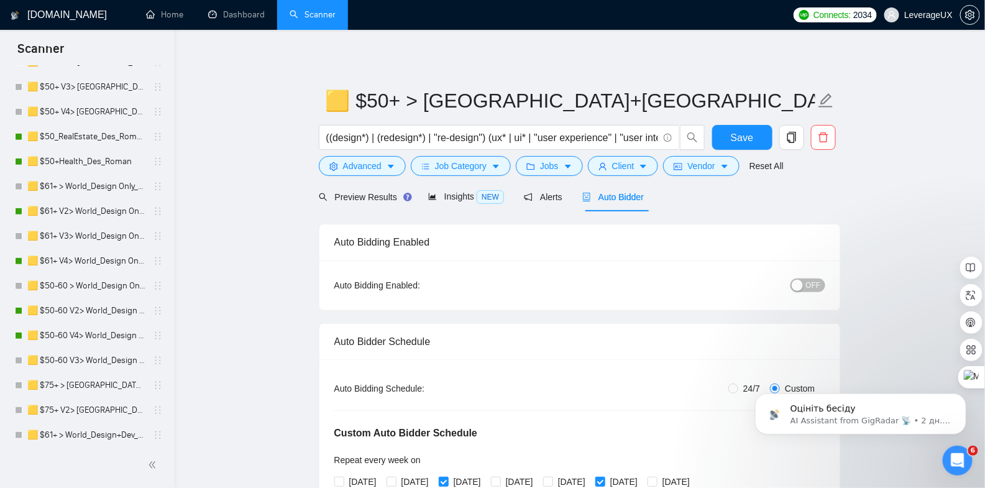
scroll to position [304, 0]
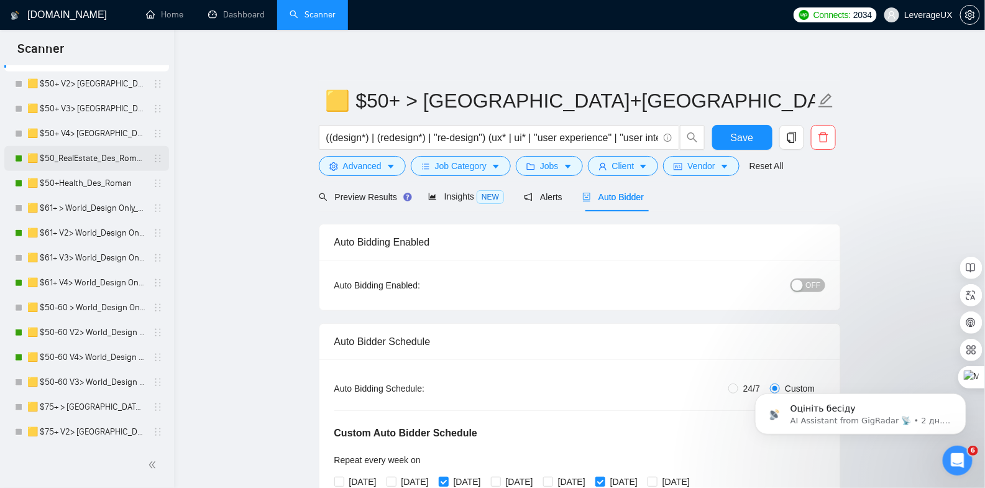
click at [122, 161] on link "🟨 $50_RealEstate_Des_Roman" at bounding box center [86, 158] width 118 height 25
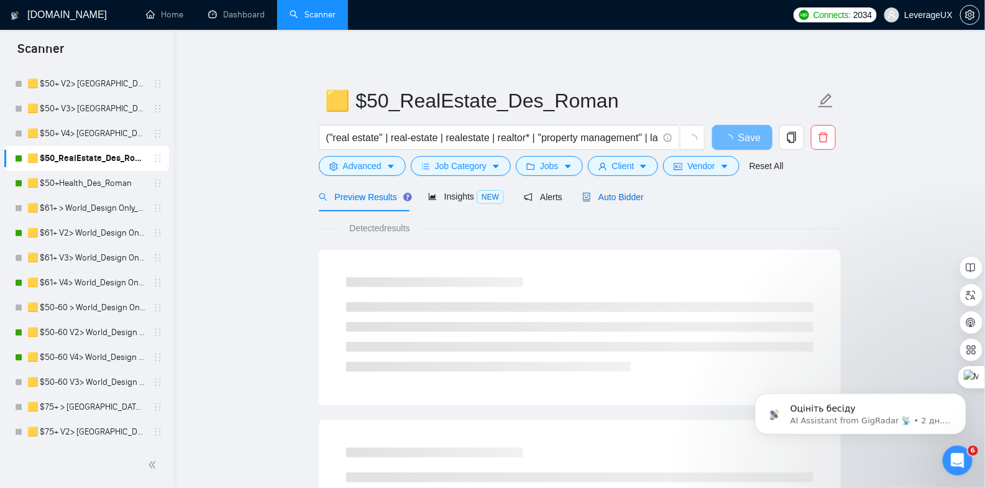
click at [636, 201] on div "Auto Bidder" at bounding box center [613, 197] width 62 height 14
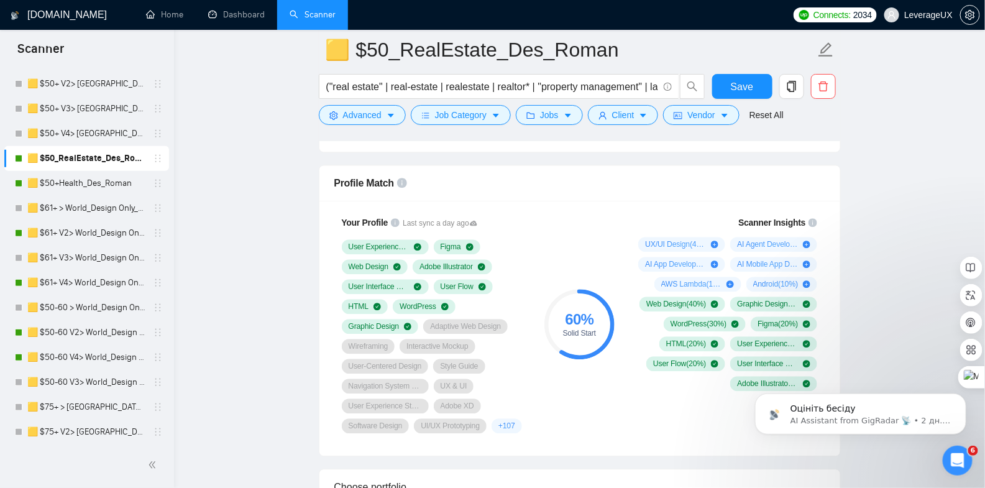
scroll to position [943, 0]
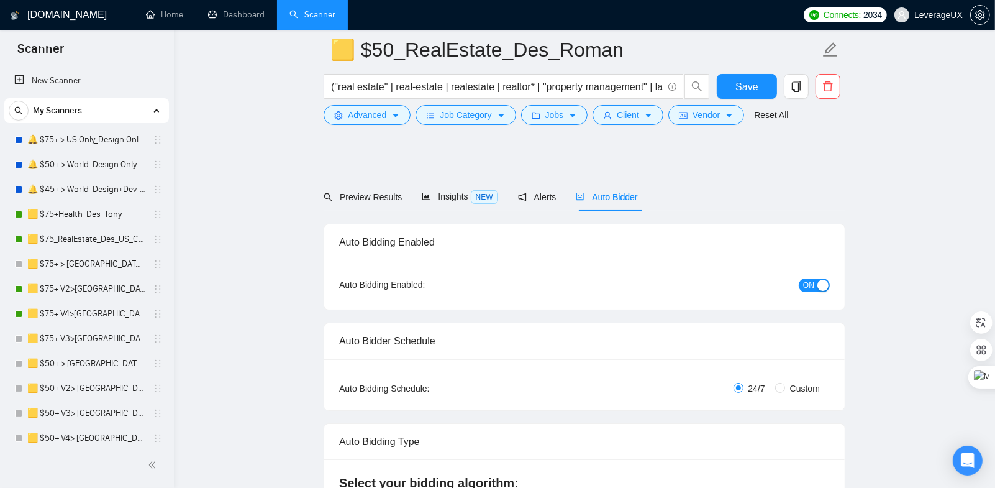
radio input "false"
radio input "true"
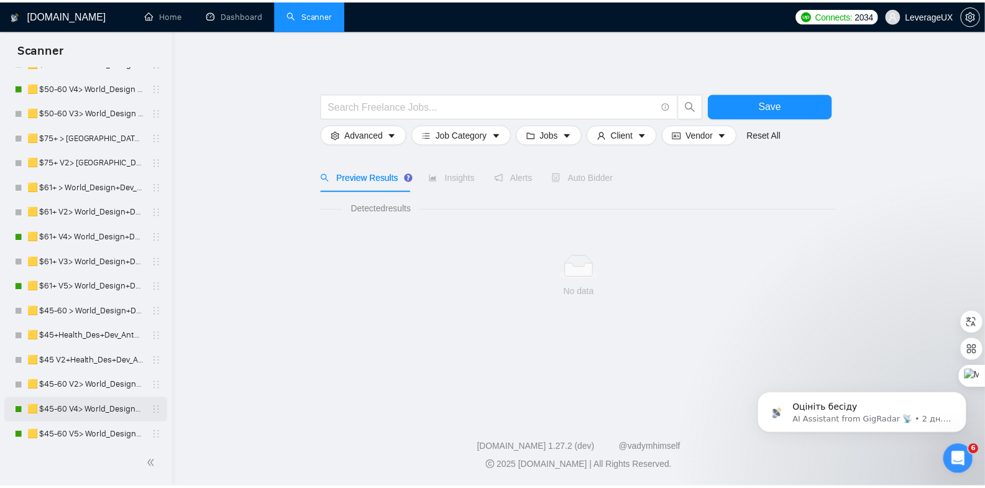
scroll to position [575, 0]
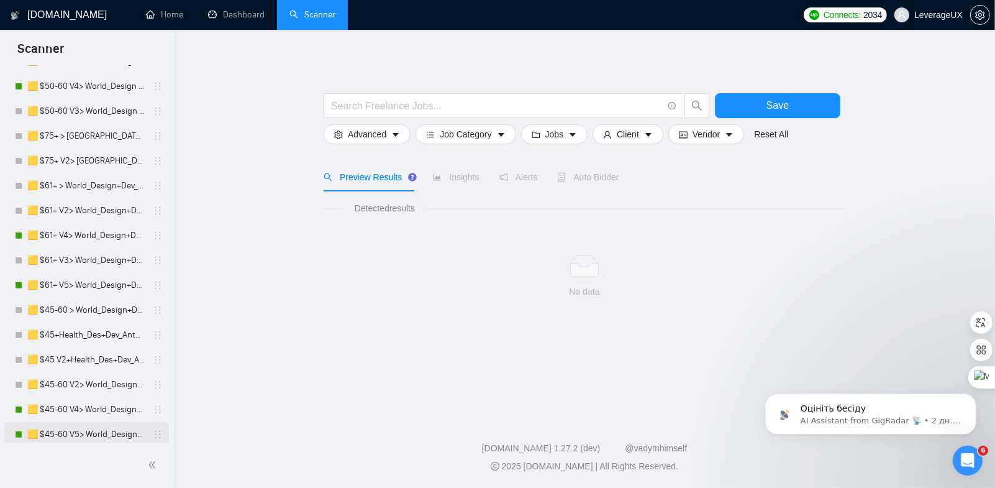
click at [104, 435] on link "🟨 $45-60 V5> World_Design+Dev_Antony-Front-End_General" at bounding box center [86, 434] width 118 height 25
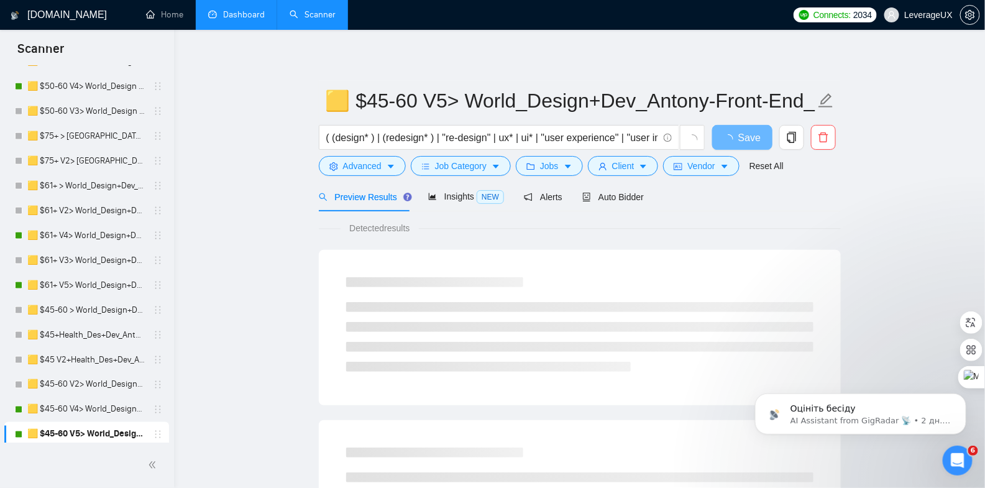
click at [232, 17] on link "Dashboard" at bounding box center [236, 14] width 57 height 11
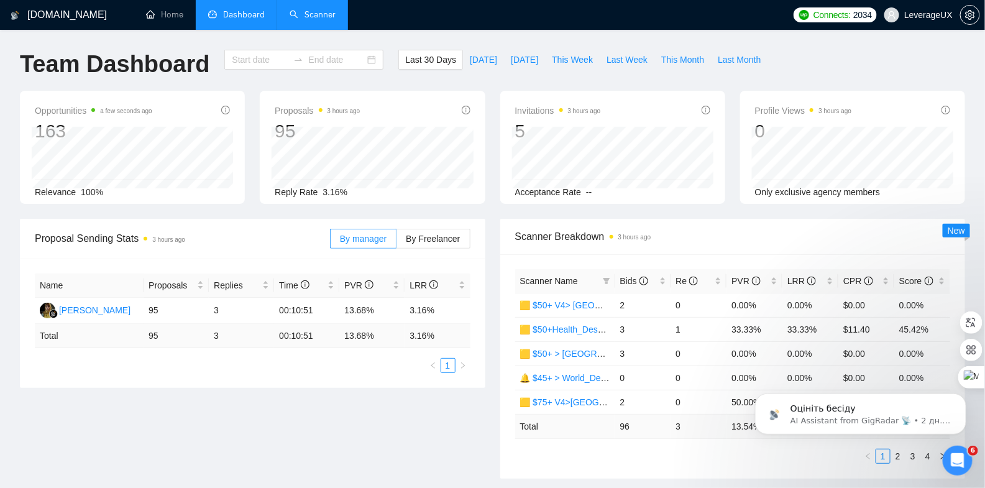
type input "[DATE]"
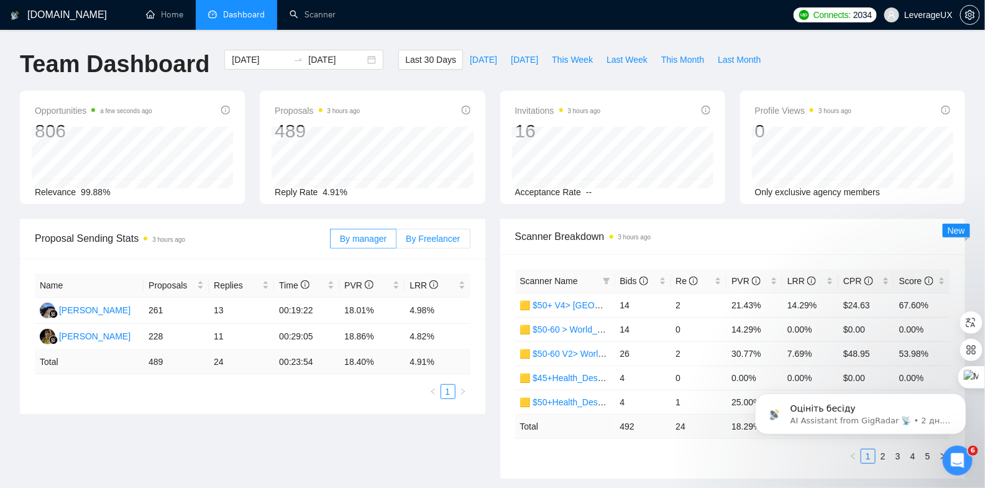
click at [424, 244] on label "By Freelancer" at bounding box center [432, 239] width 73 height 20
click at [396, 242] on input "By Freelancer" at bounding box center [396, 242] width 0 height 0
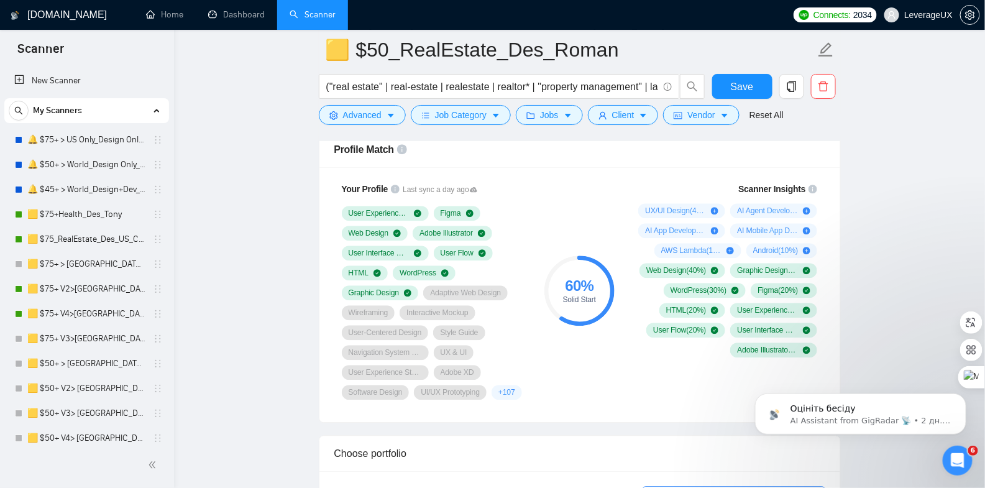
scroll to position [991, 0]
